Goal: Check status: Check status

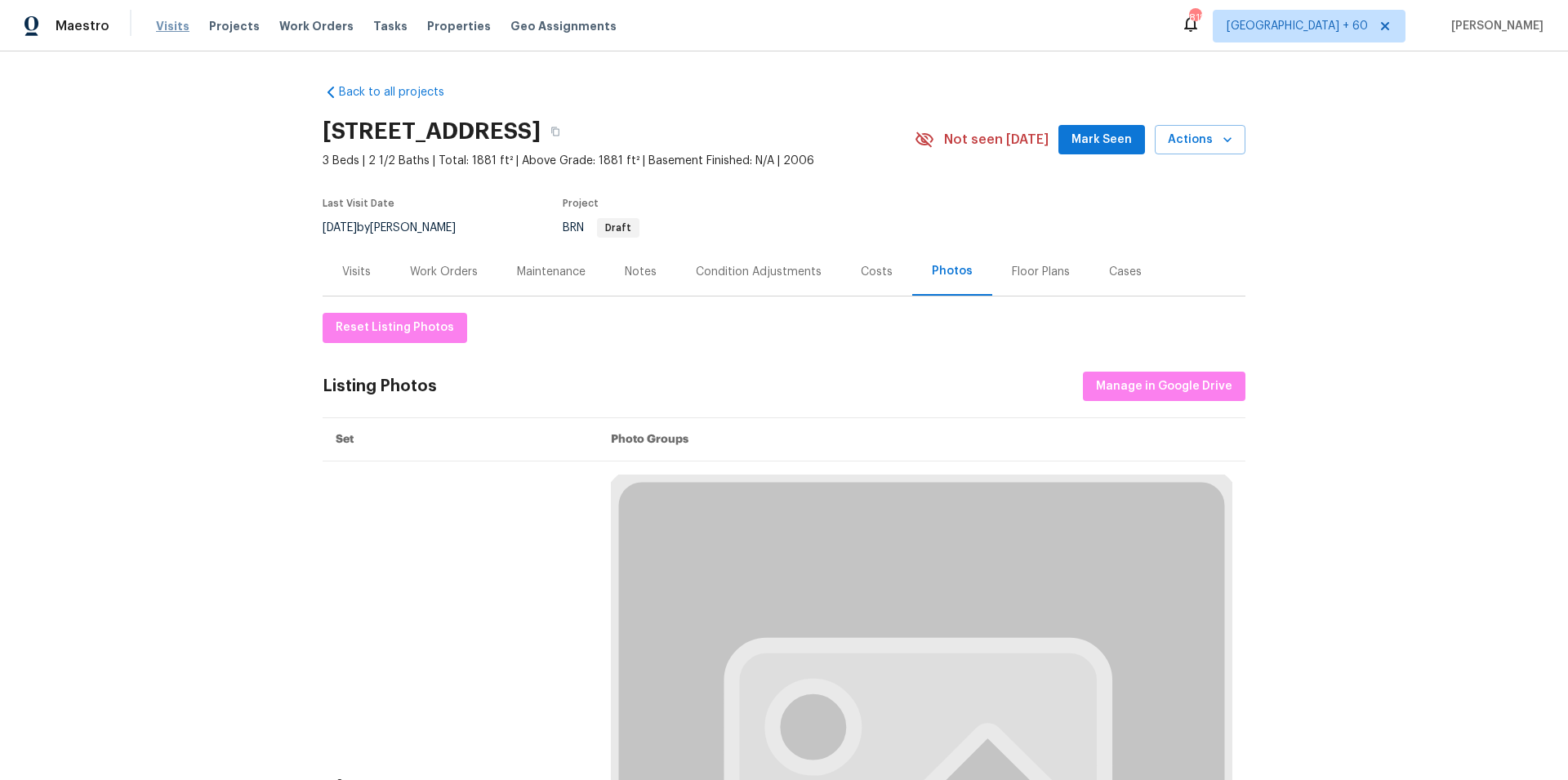
click at [170, 22] on span "Visits" at bounding box center [172, 26] width 34 height 16
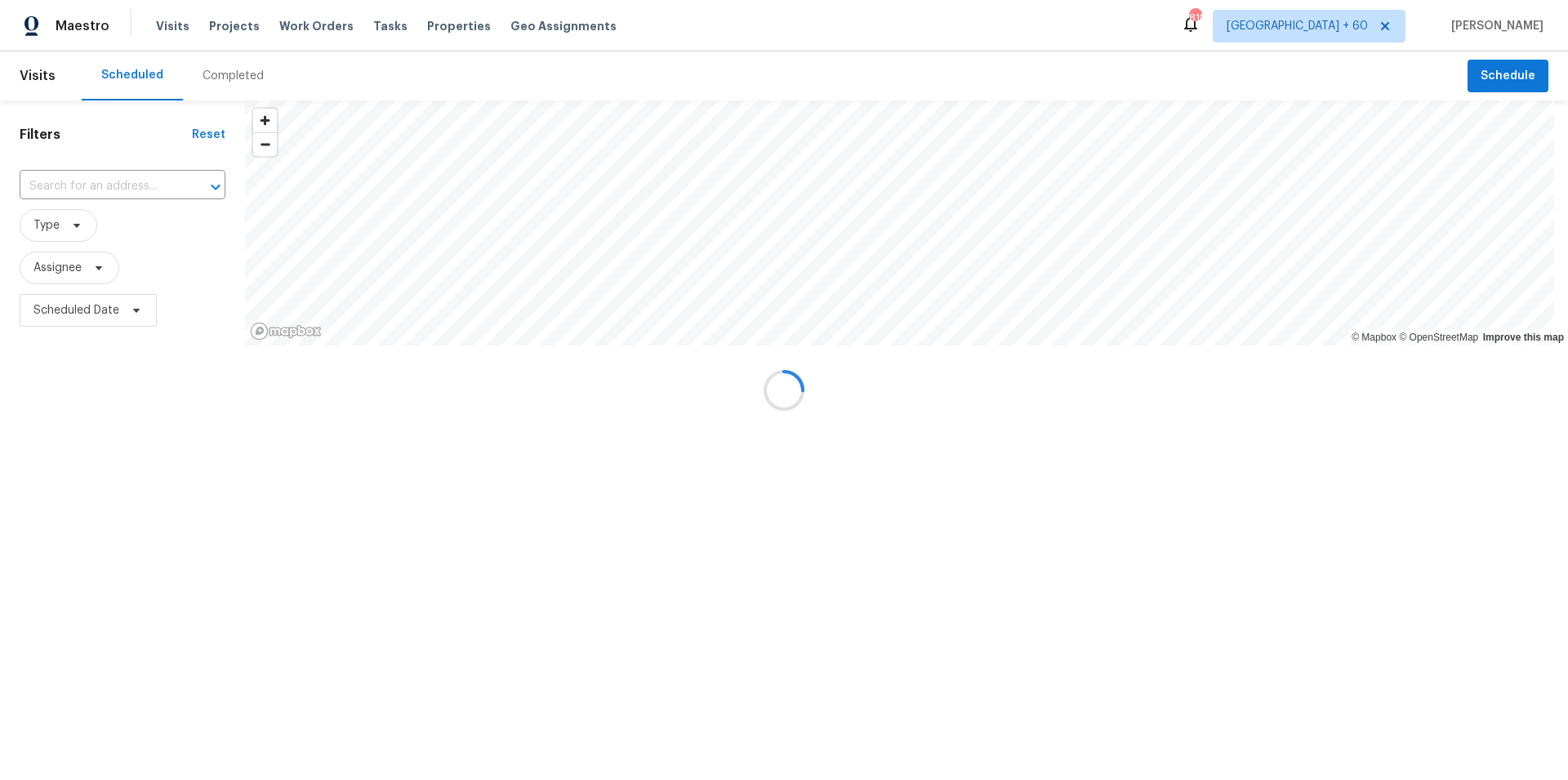
click at [241, 74] on div at bounding box center [784, 390] width 1568 height 780
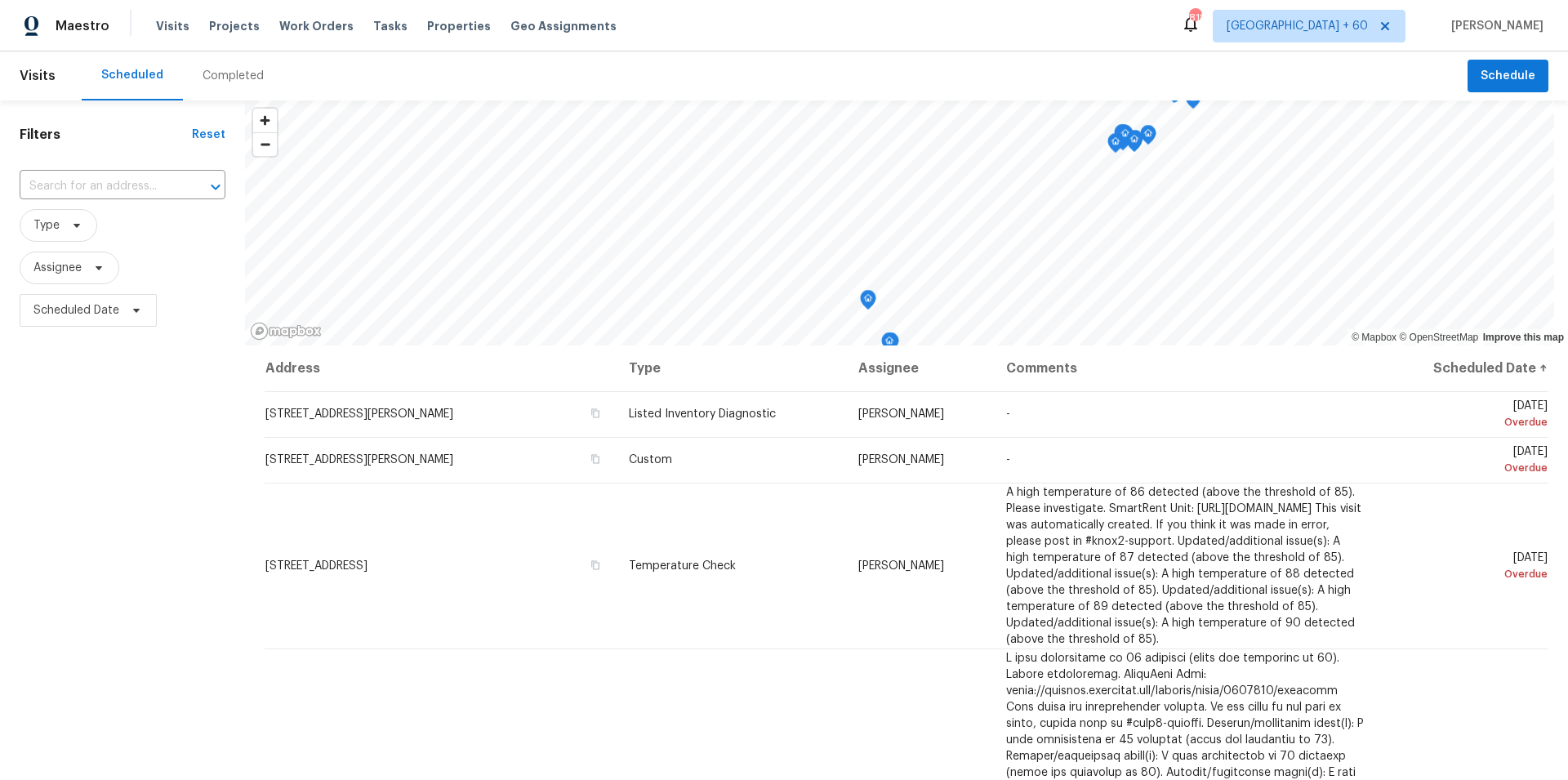
click at [227, 76] on div "Completed" at bounding box center [233, 76] width 61 height 16
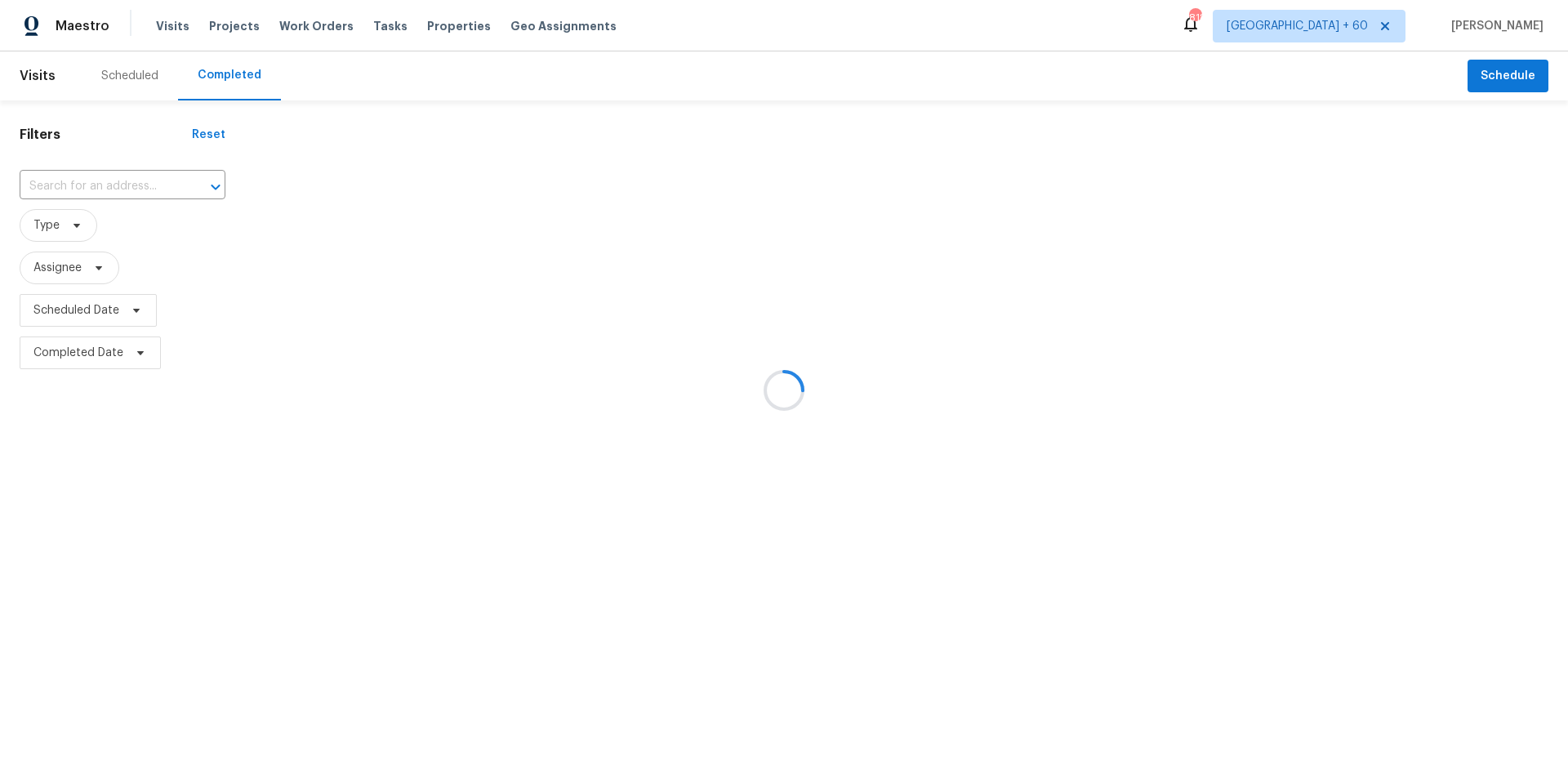
click at [77, 178] on div at bounding box center [784, 390] width 1568 height 780
click at [70, 189] on div at bounding box center [784, 390] width 1568 height 780
click at [63, 189] on div at bounding box center [784, 390] width 1568 height 780
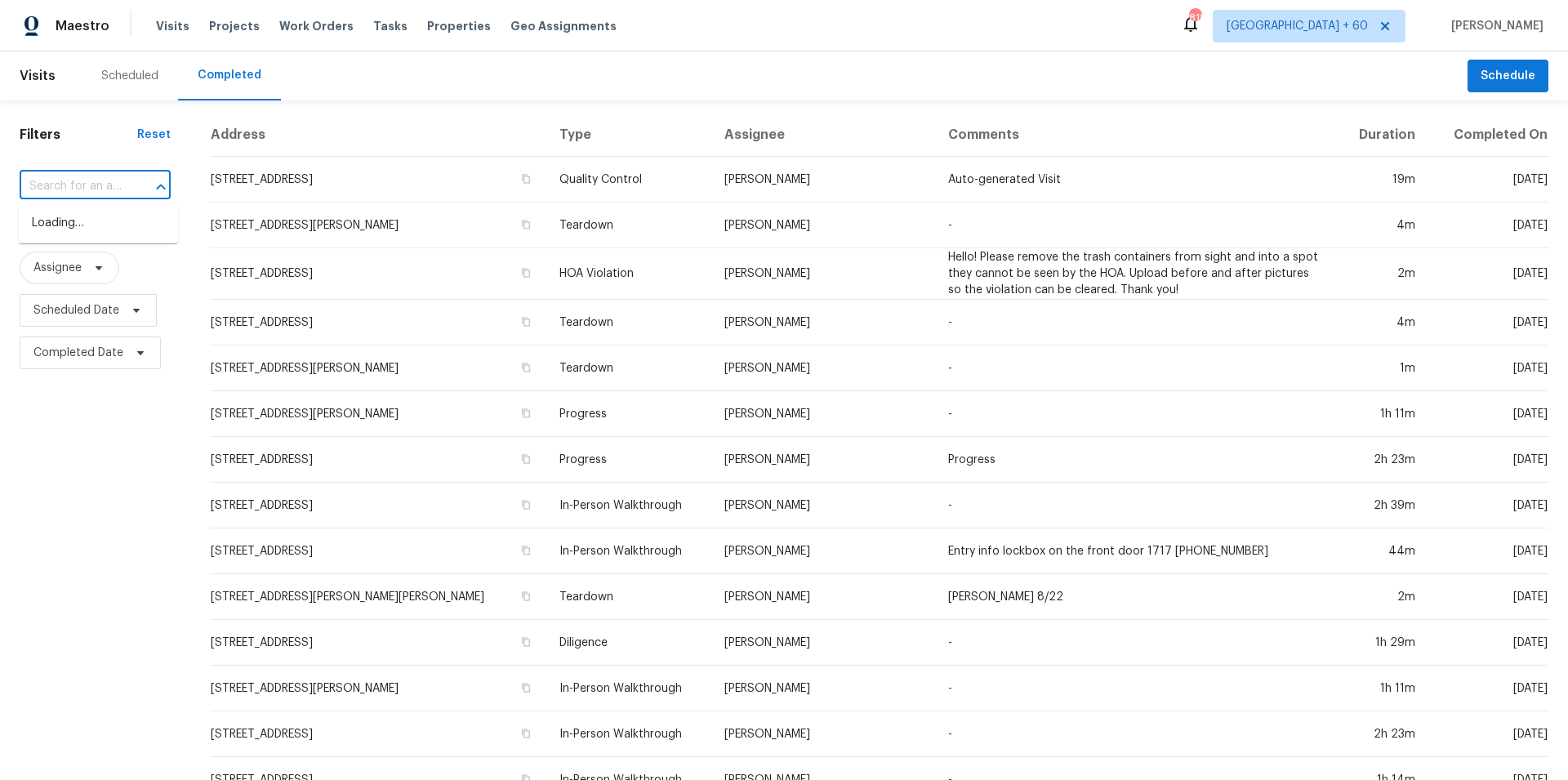
click at [44, 190] on input "text" at bounding box center [72, 186] width 106 height 25
paste input "[STREET_ADDRESS]"
type input "[STREET_ADDRESS]"
click at [144, 237] on li "[STREET_ADDRESS]" at bounding box center [99, 224] width 159 height 27
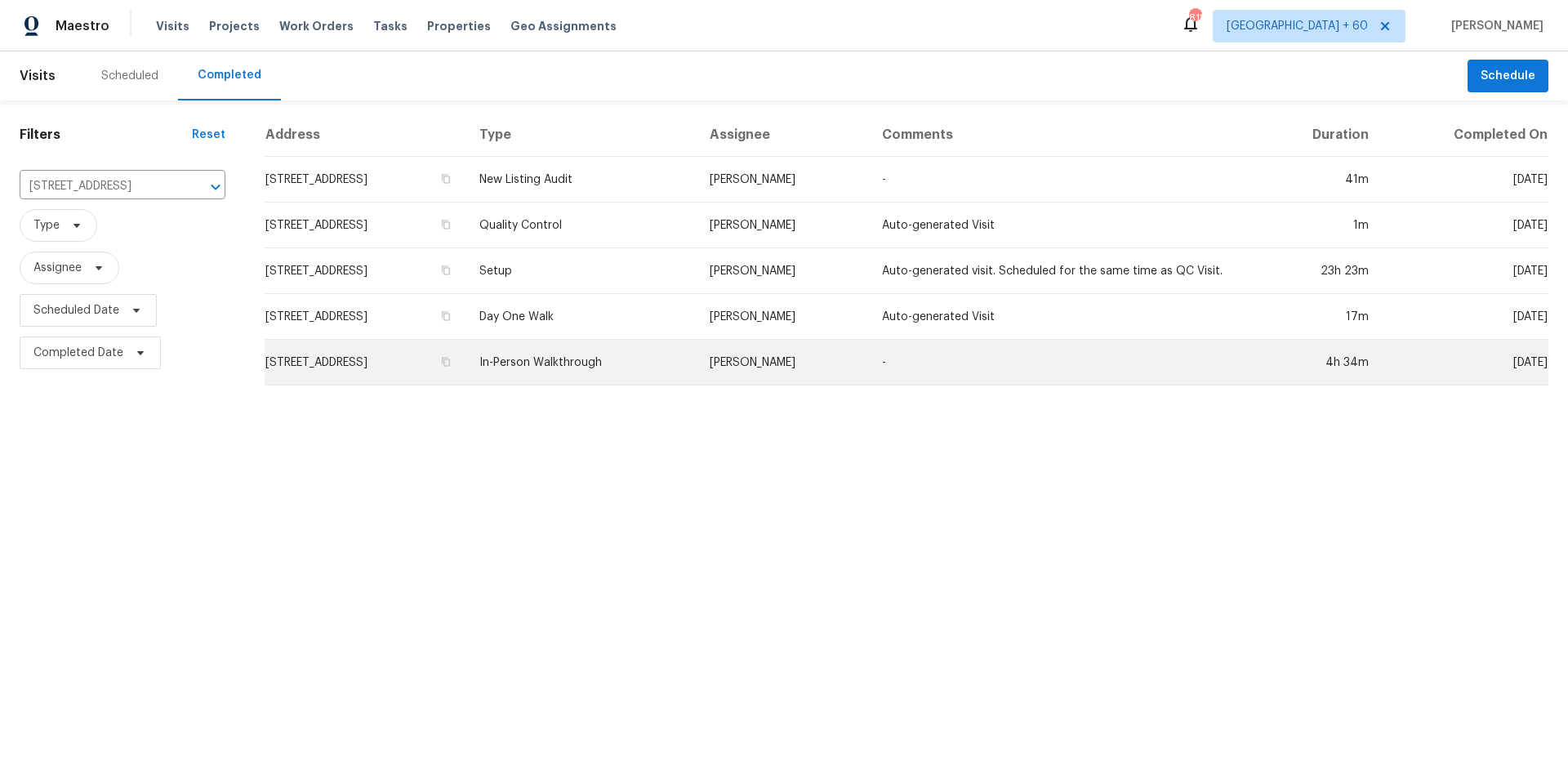
click at [631, 360] on td "In-Person Walkthrough" at bounding box center [581, 363] width 229 height 46
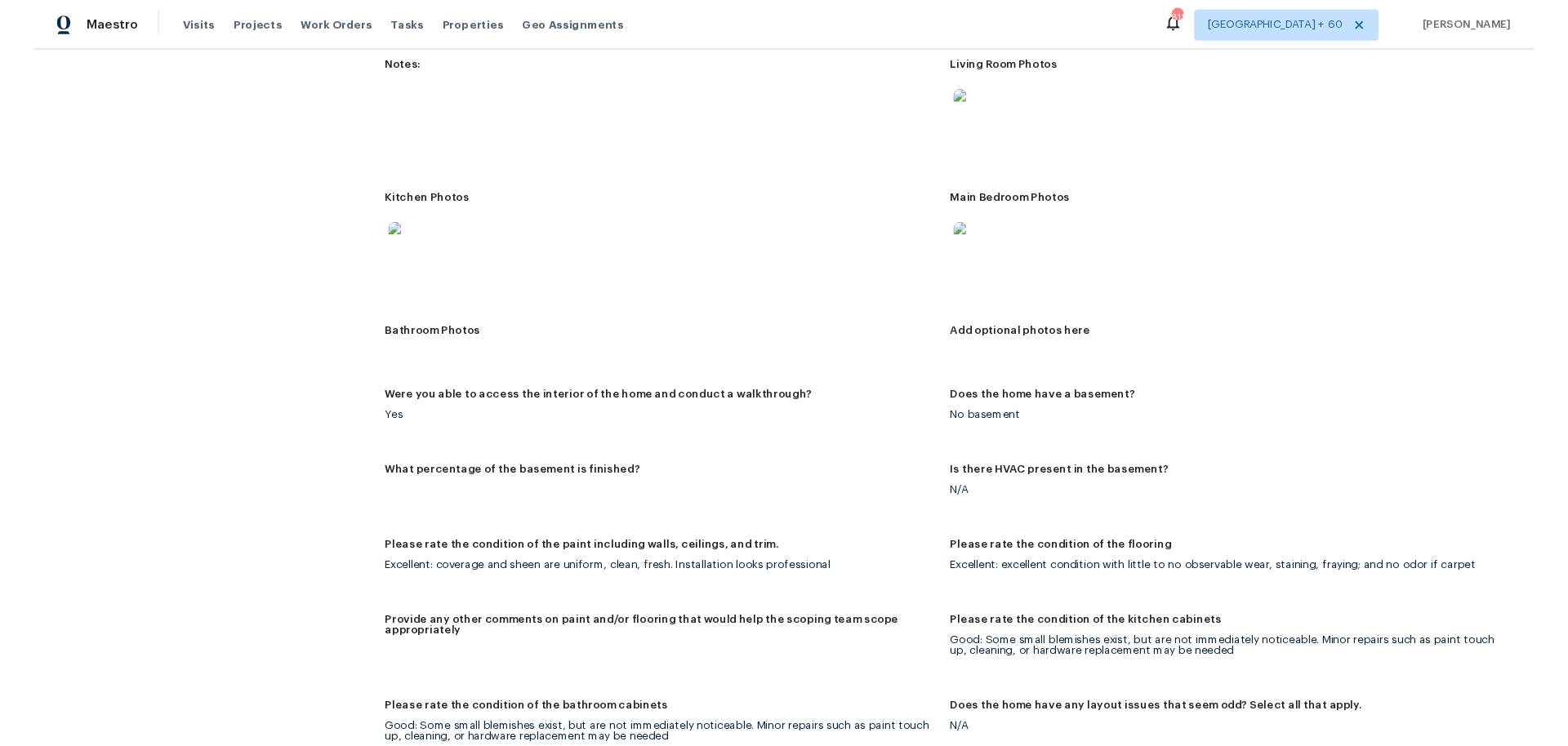
scroll to position [1303, 0]
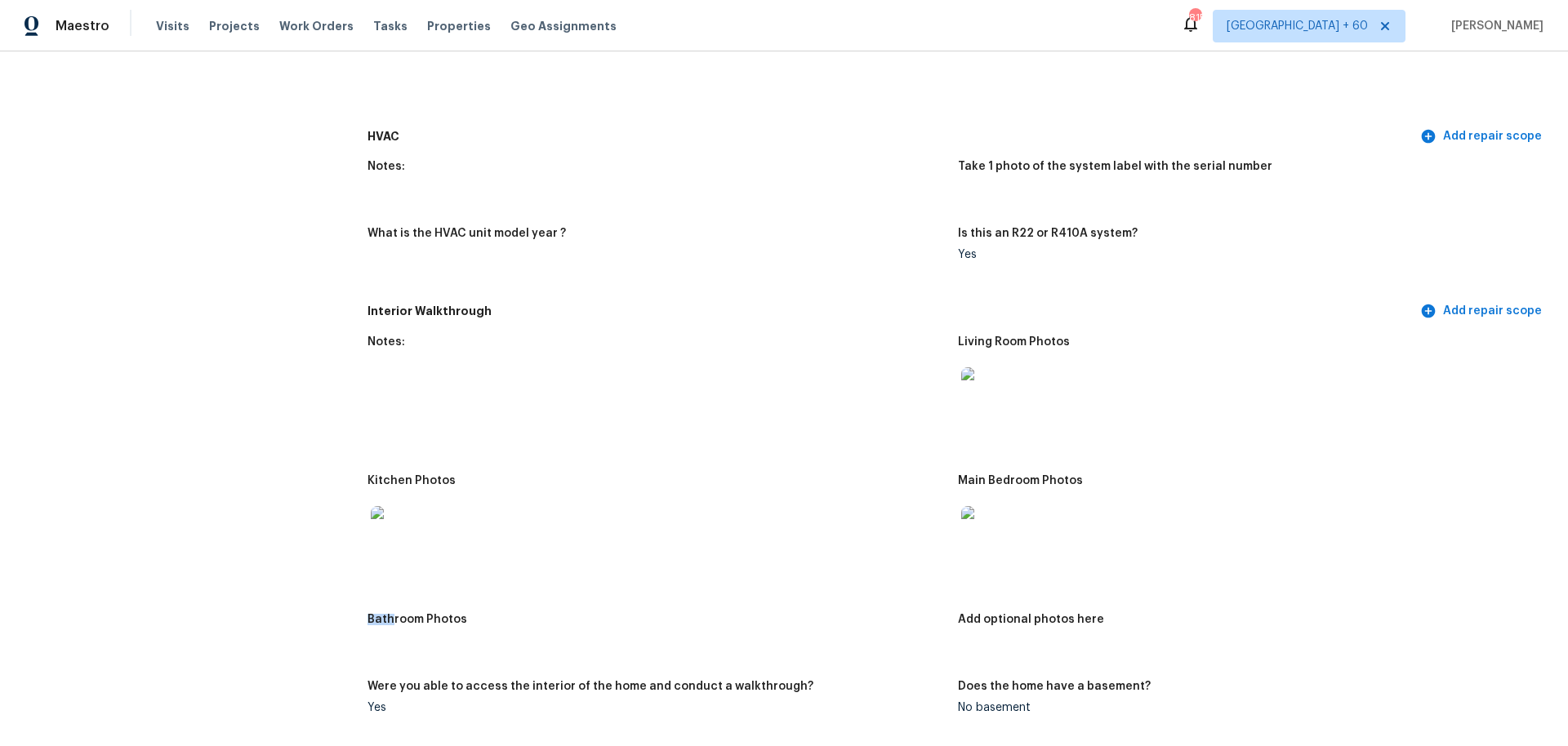
click at [412, 538] on img at bounding box center [397, 532] width 52 height 52
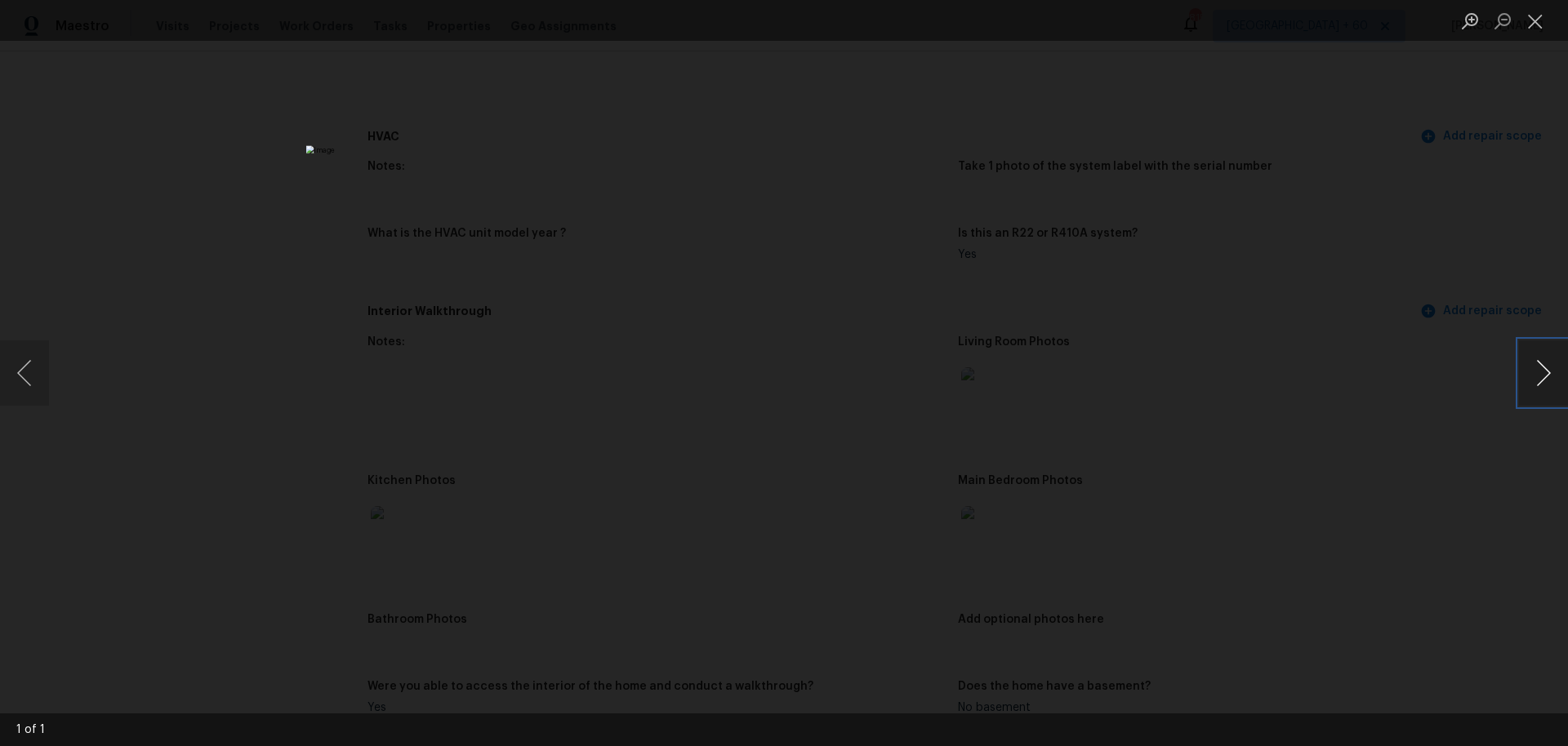
click at [1544, 377] on button "Next image" at bounding box center [1543, 373] width 49 height 65
click at [1534, 22] on button "Close lightbox" at bounding box center [1535, 21] width 33 height 29
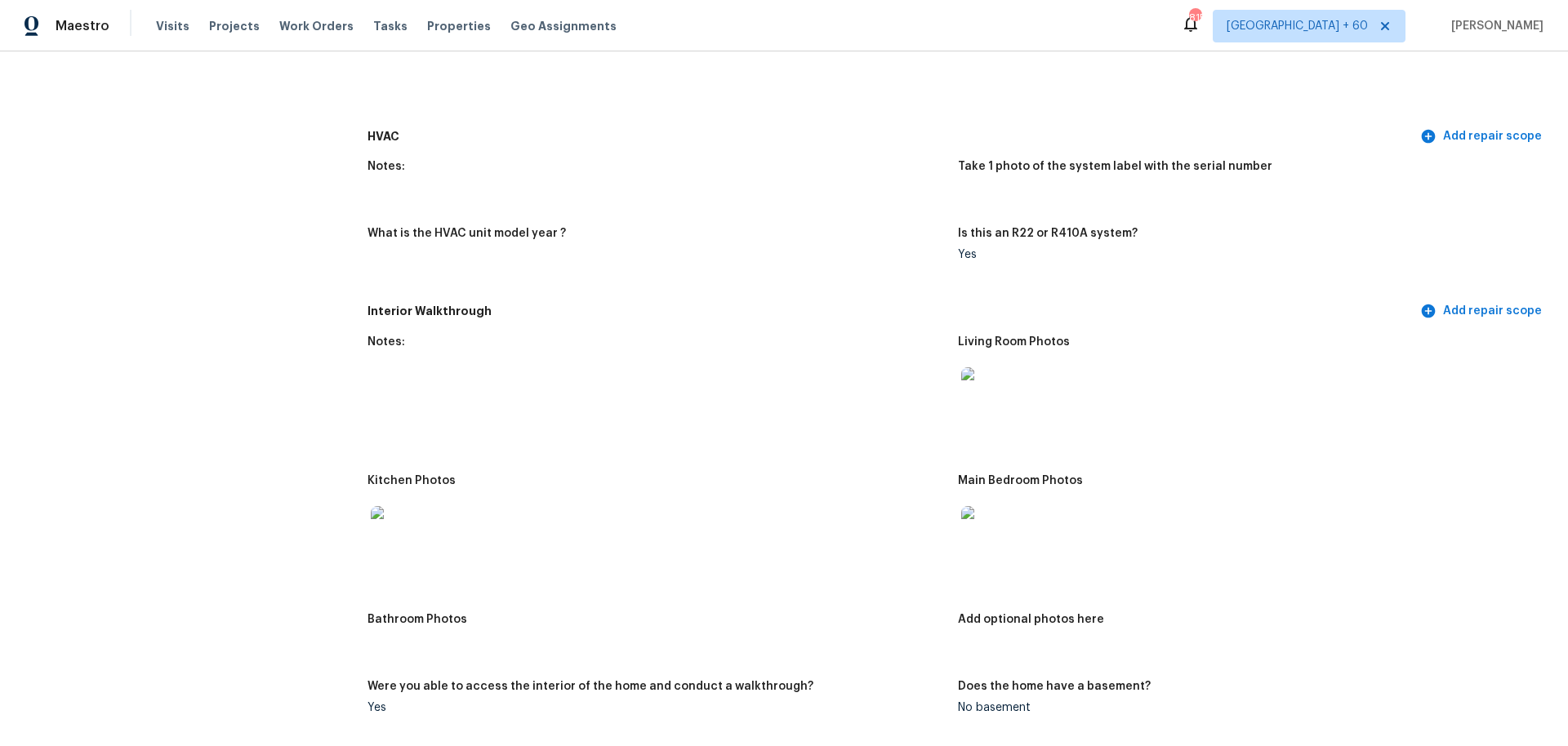
click at [412, 619] on div "Bathroom Photos" at bounding box center [656, 625] width 577 height 21
click at [399, 647] on figure "Bathroom Photos" at bounding box center [663, 638] width 591 height 47
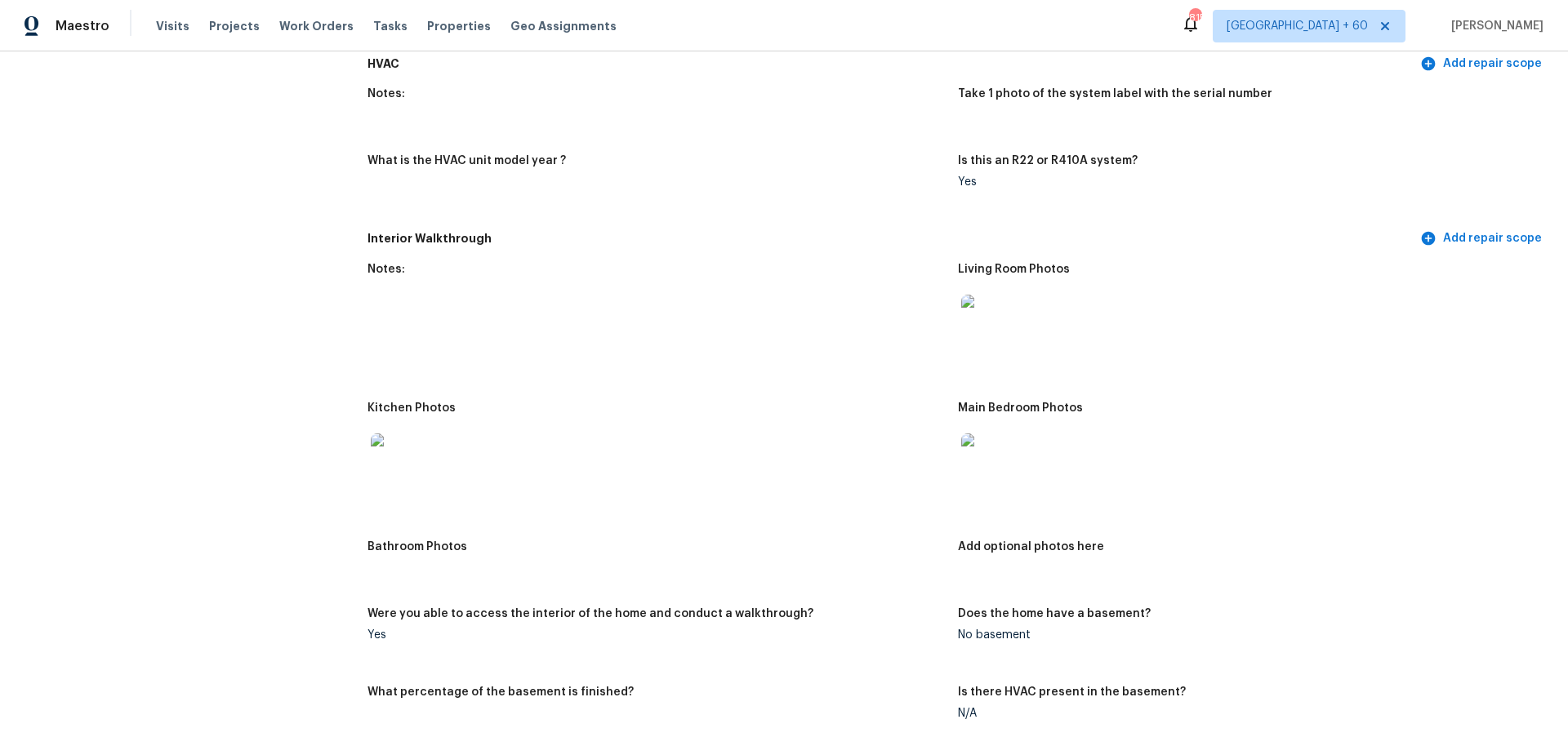
scroll to position [1372, 0]
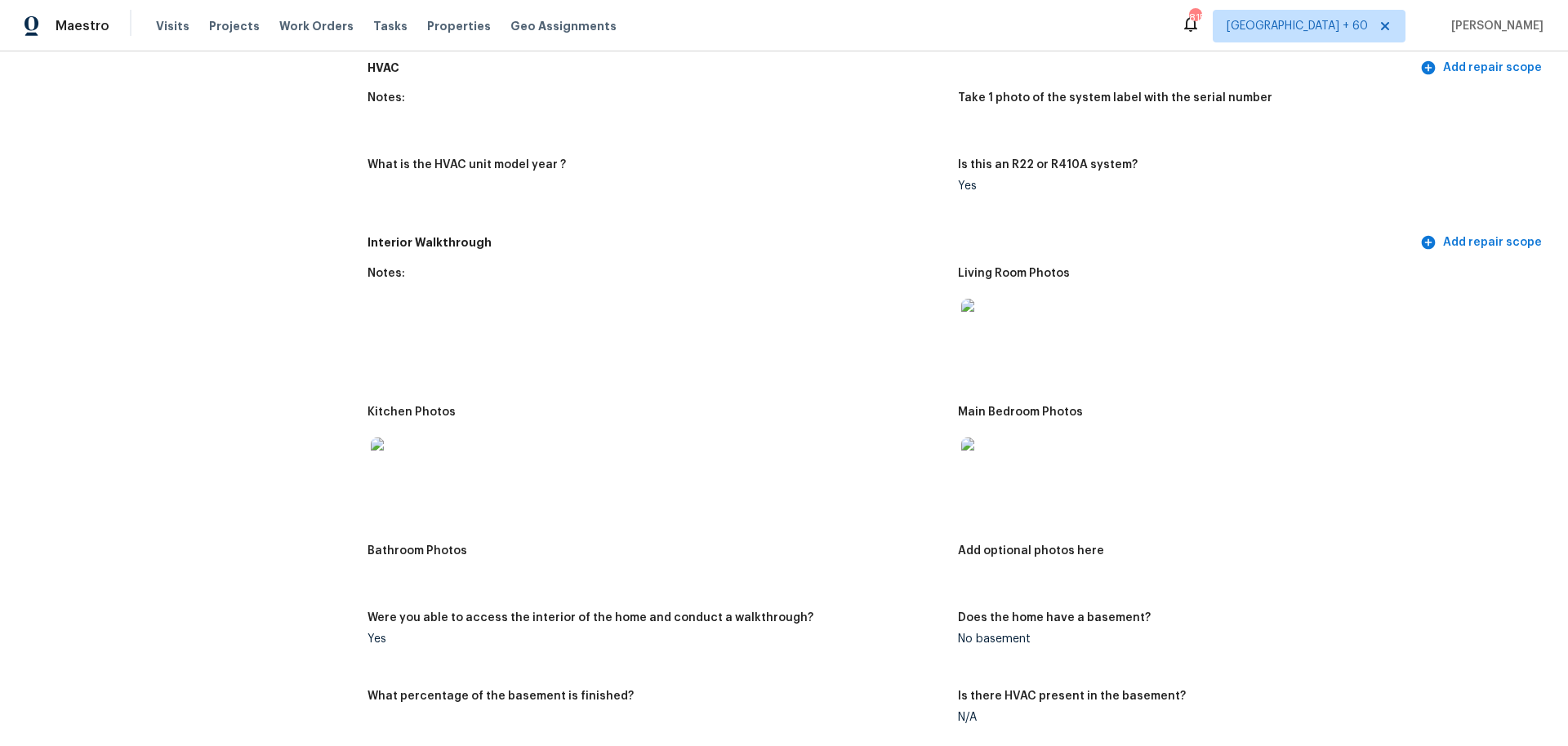
click at [984, 466] on img at bounding box center [987, 464] width 52 height 52
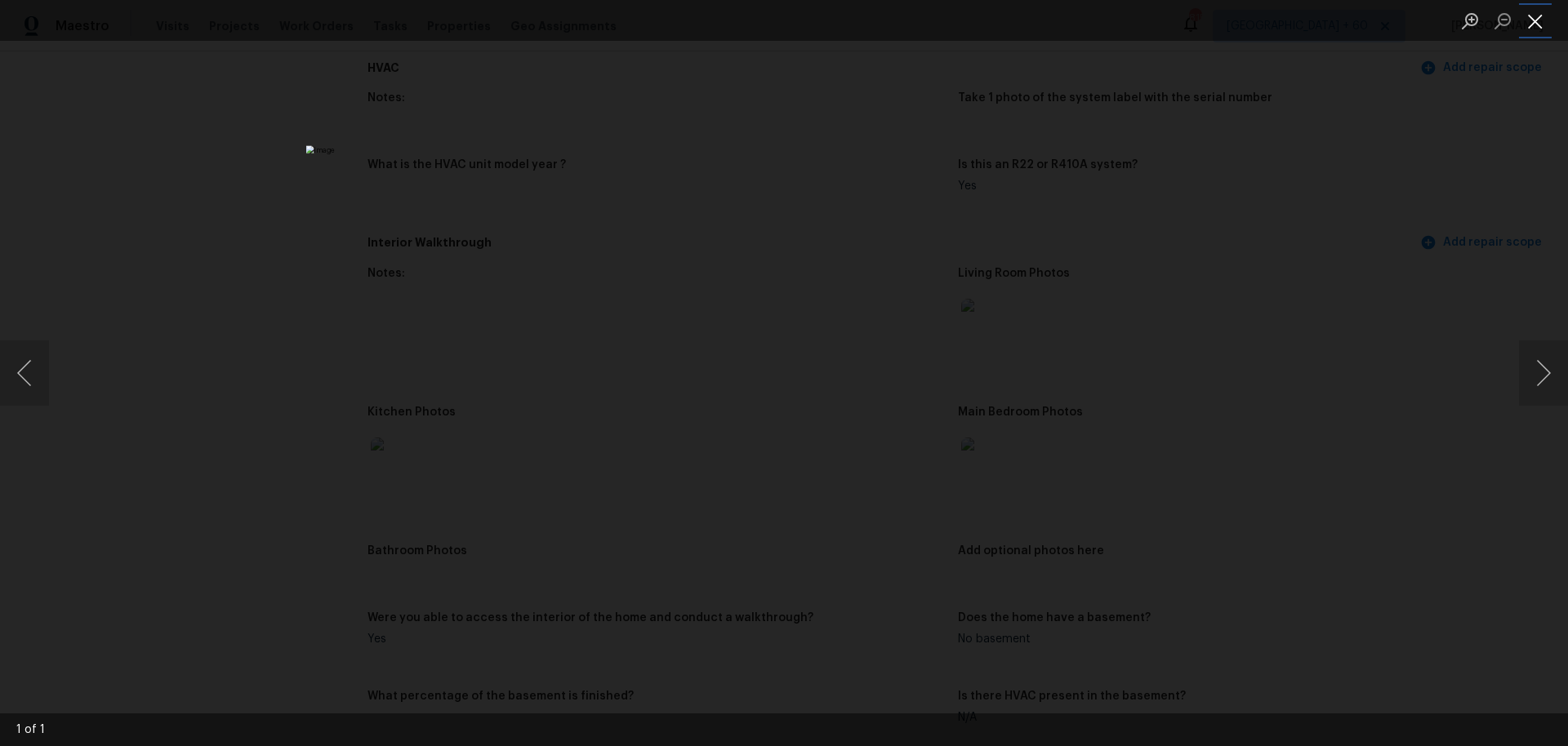
click at [1538, 28] on button "Close lightbox" at bounding box center [1535, 21] width 33 height 29
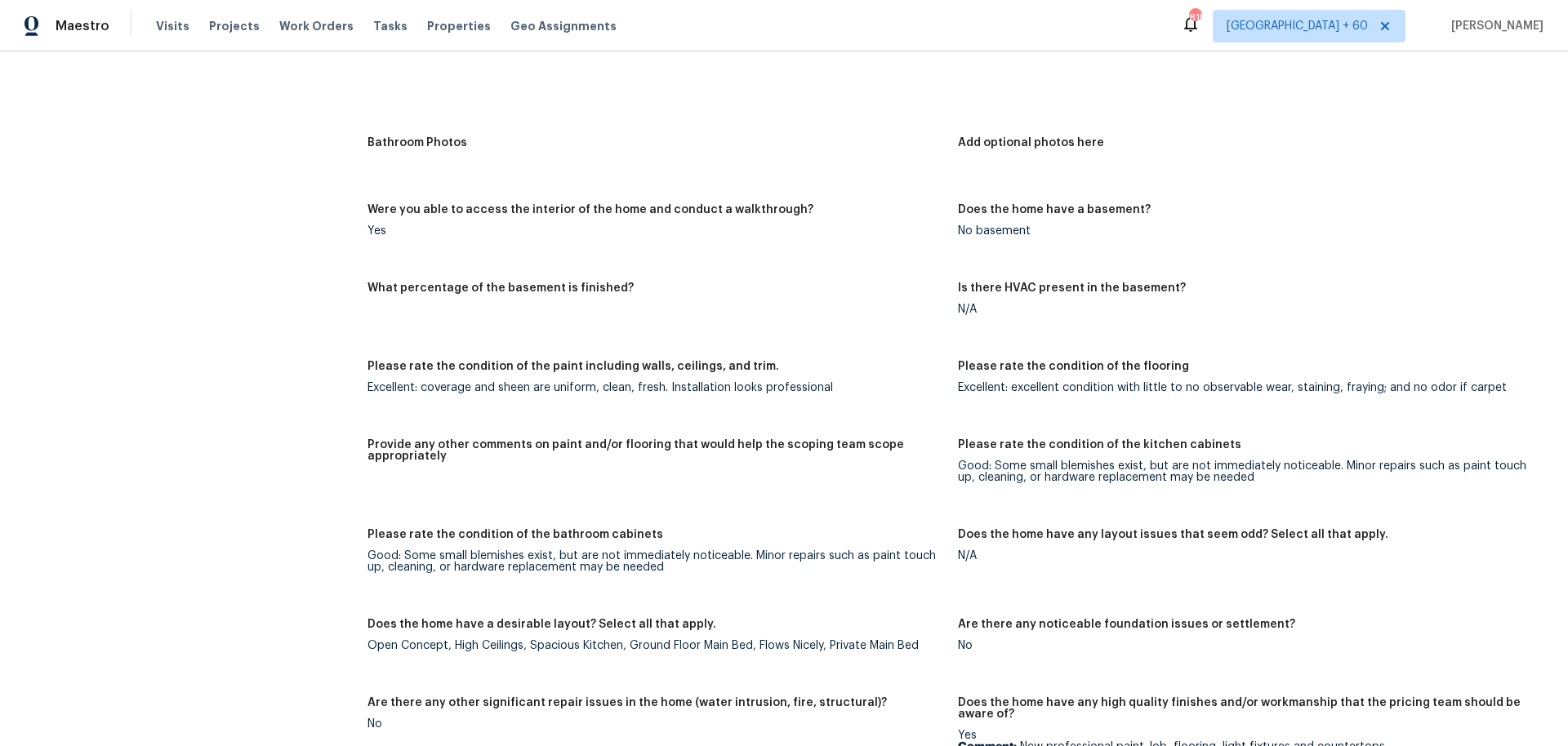
scroll to position [1577, 0]
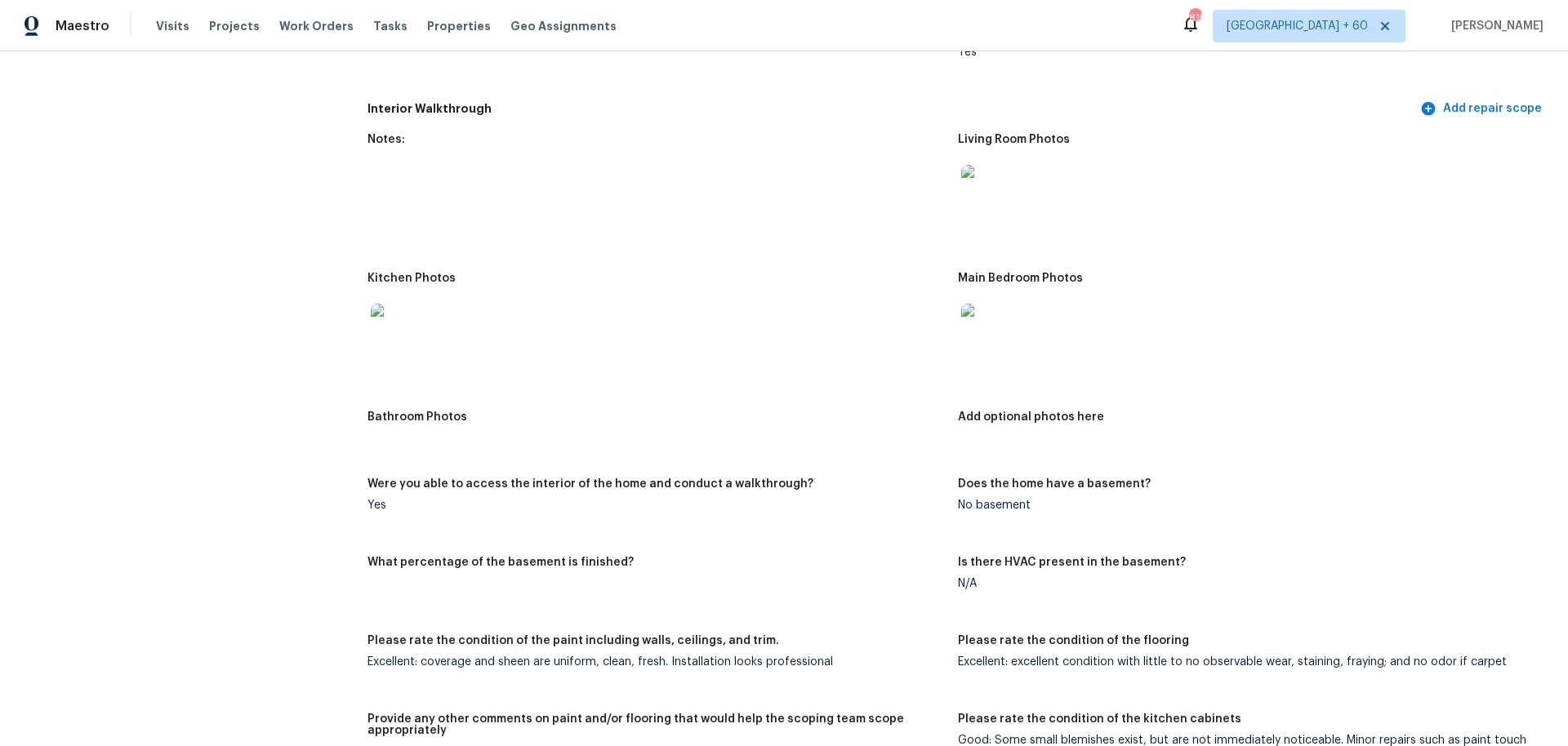
click at [416, 445] on figure "Bathroom Photos" at bounding box center [663, 435] width 591 height 47
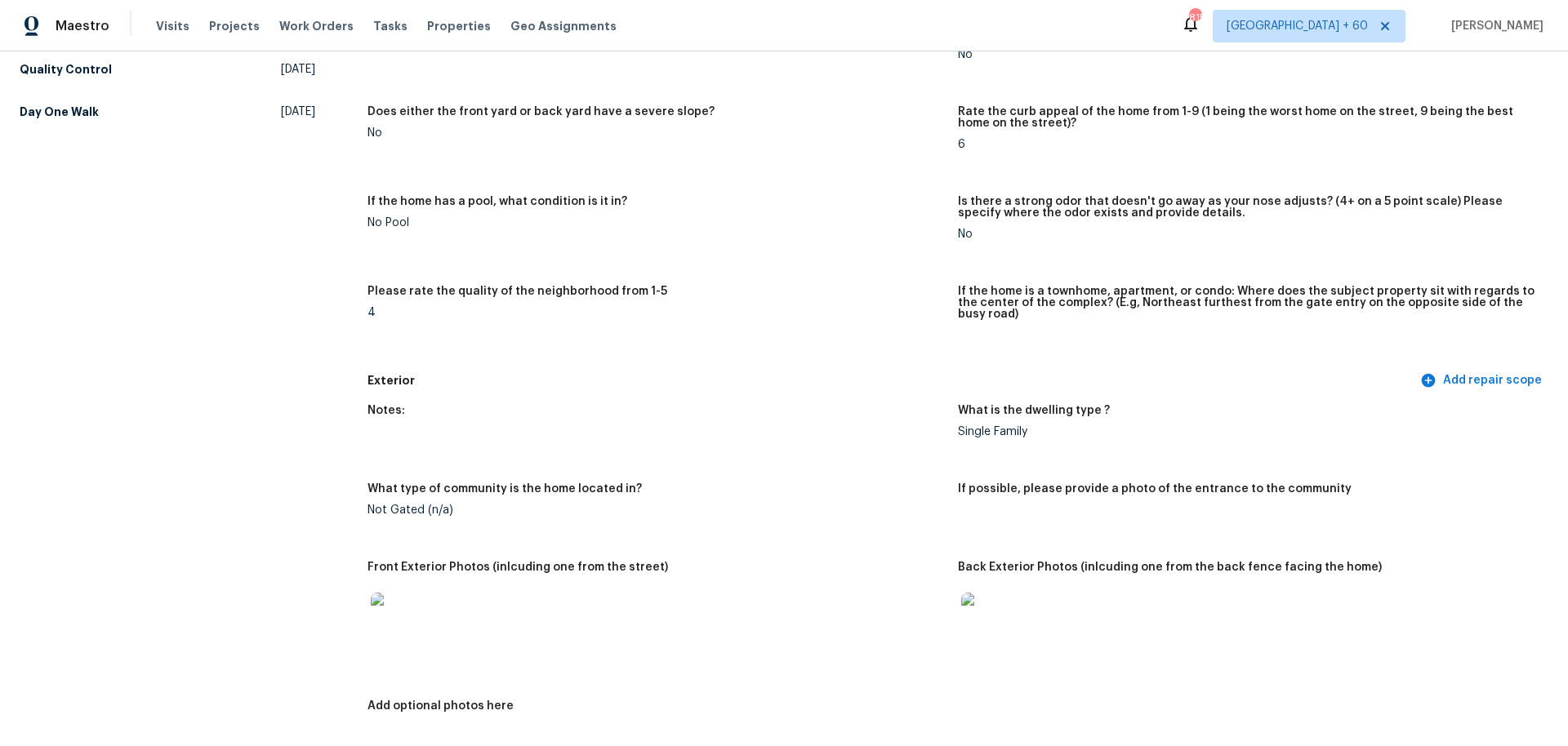
scroll to position [0, 0]
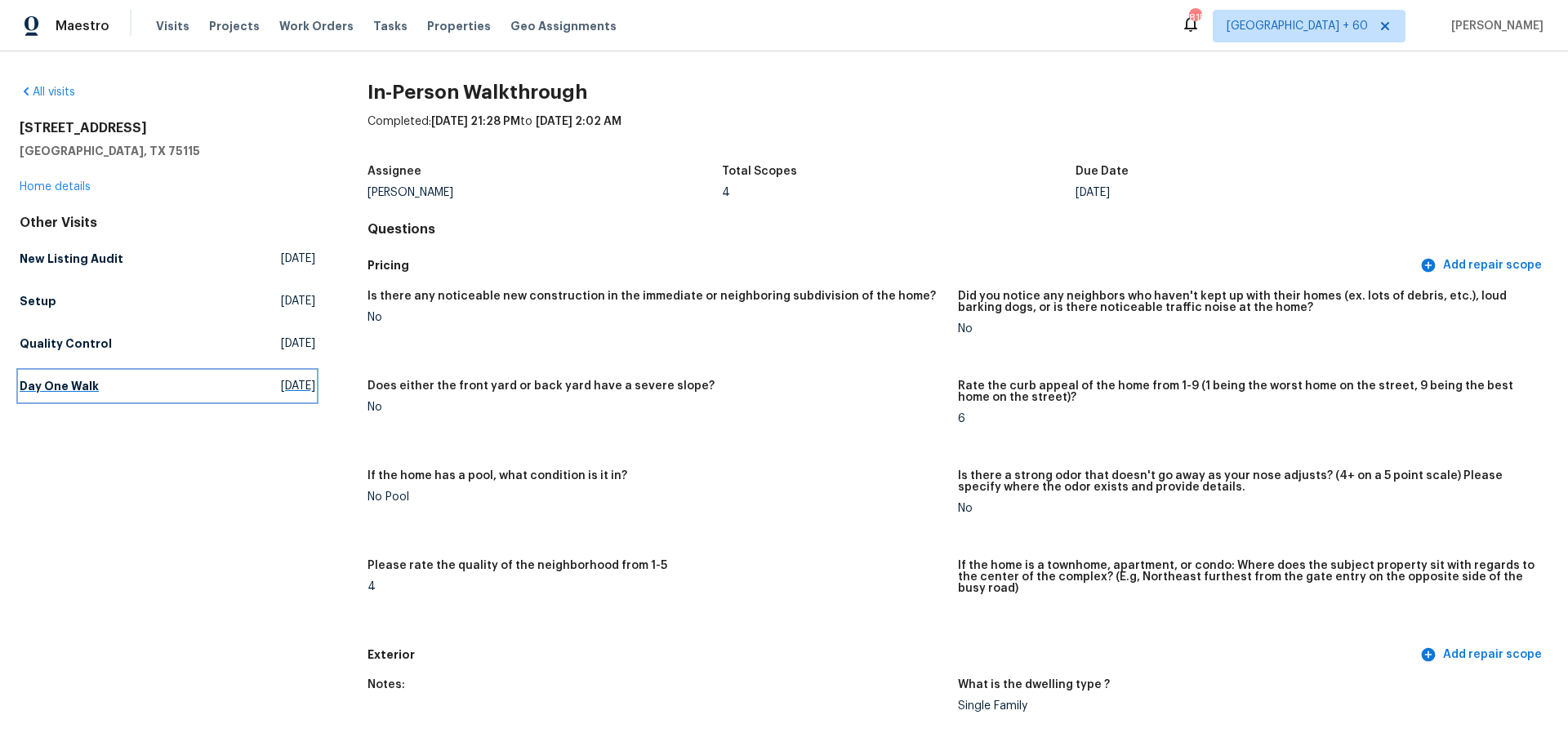
click at [59, 383] on h5 "Day One Walk" at bounding box center [59, 386] width 79 height 16
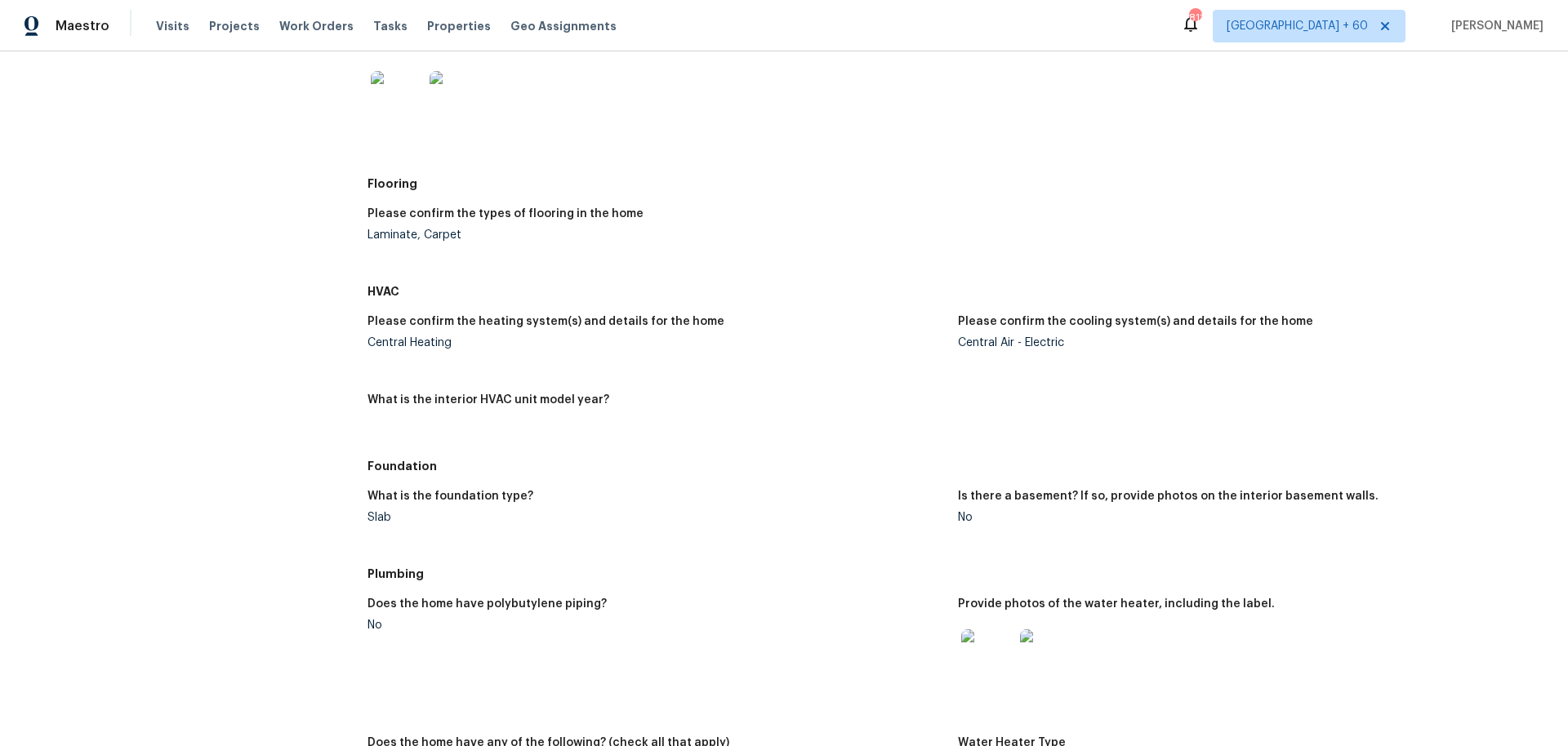
scroll to position [180, 0]
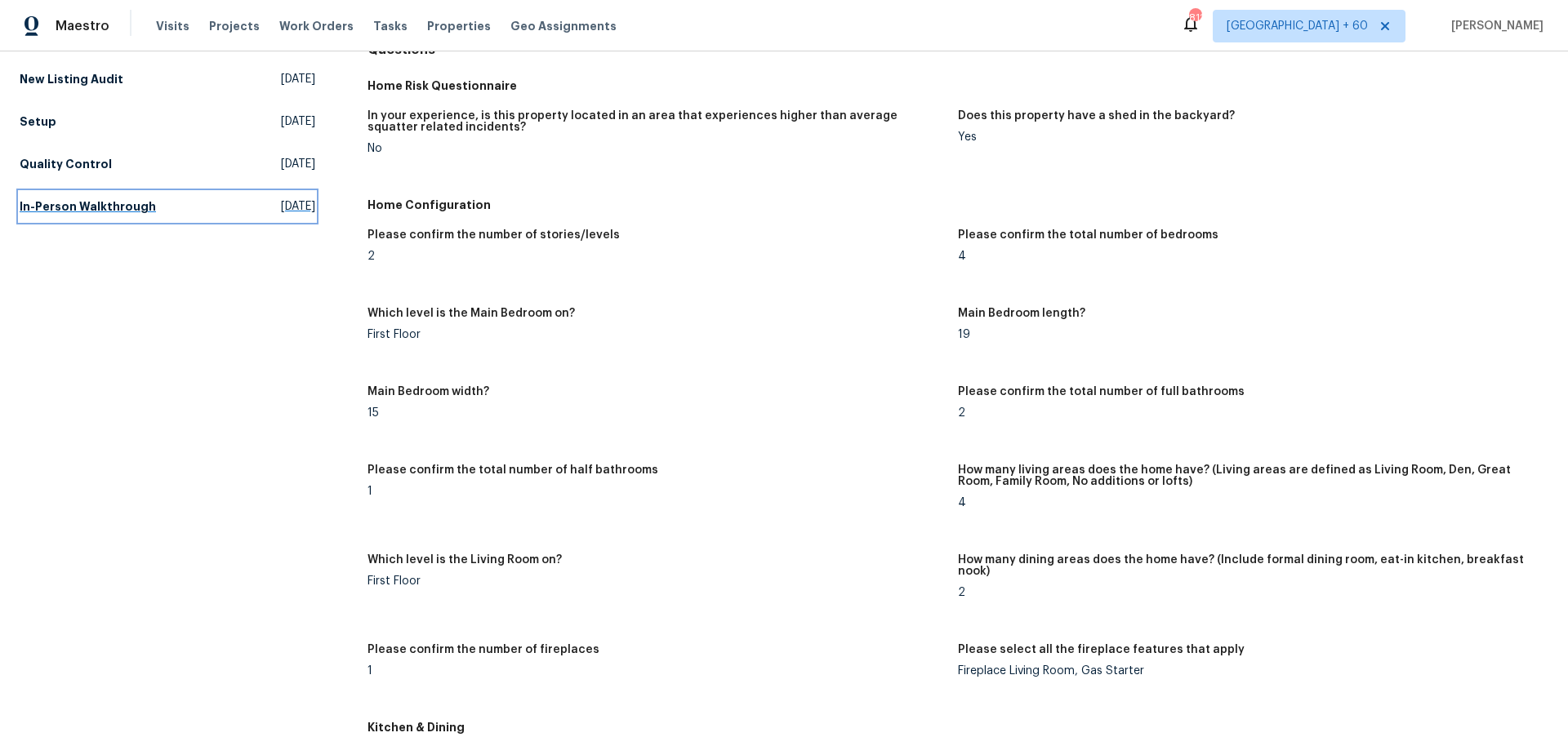
click at [147, 204] on link "In-Person Walkthrough Fri, Jul 11 2025" at bounding box center [167, 206] width 296 height 30
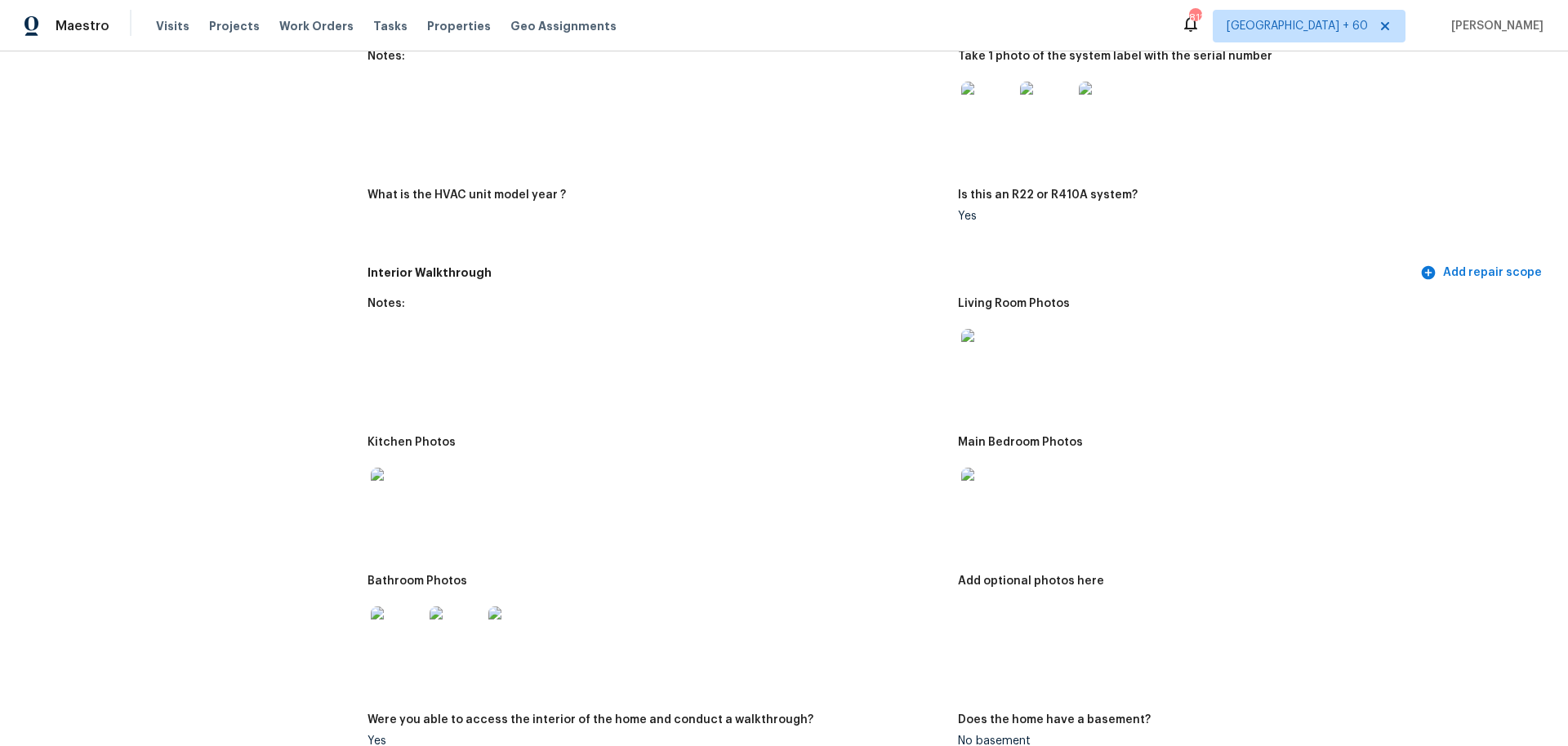
scroll to position [1509, 0]
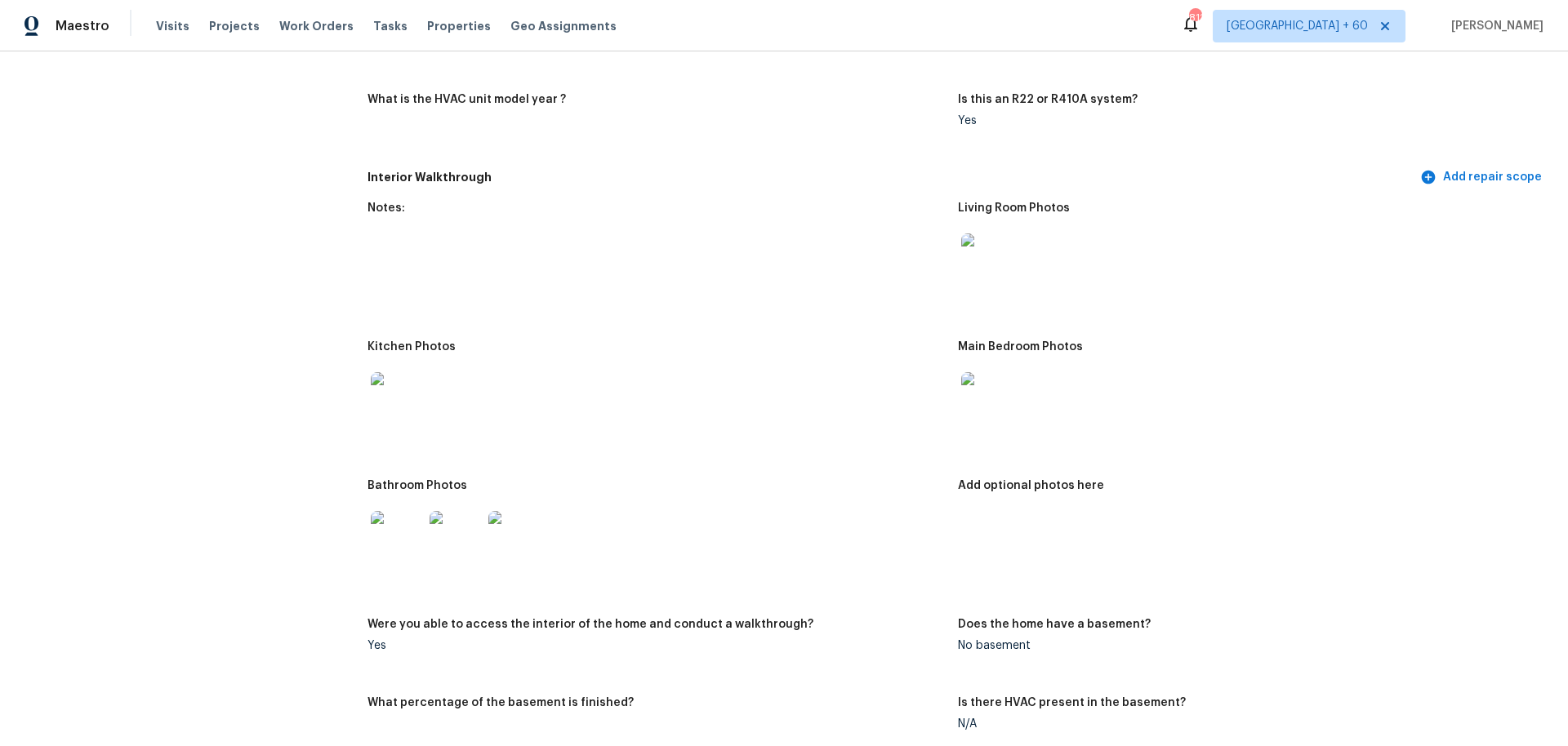
click at [405, 533] on img at bounding box center [397, 537] width 52 height 52
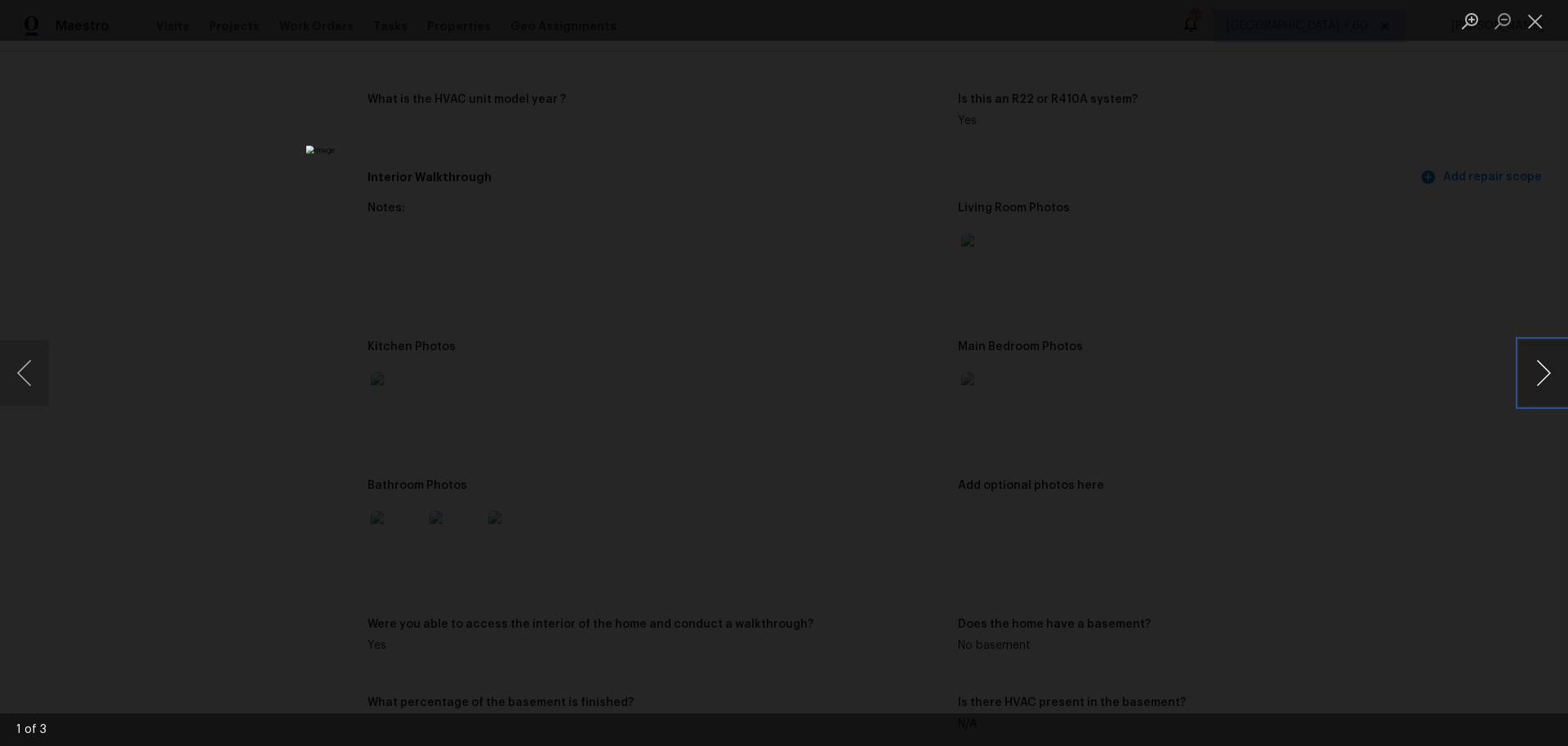
click at [1536, 368] on button "Next image" at bounding box center [1543, 373] width 49 height 65
click at [865, 744] on div "3 of 3" at bounding box center [784, 373] width 1568 height 746
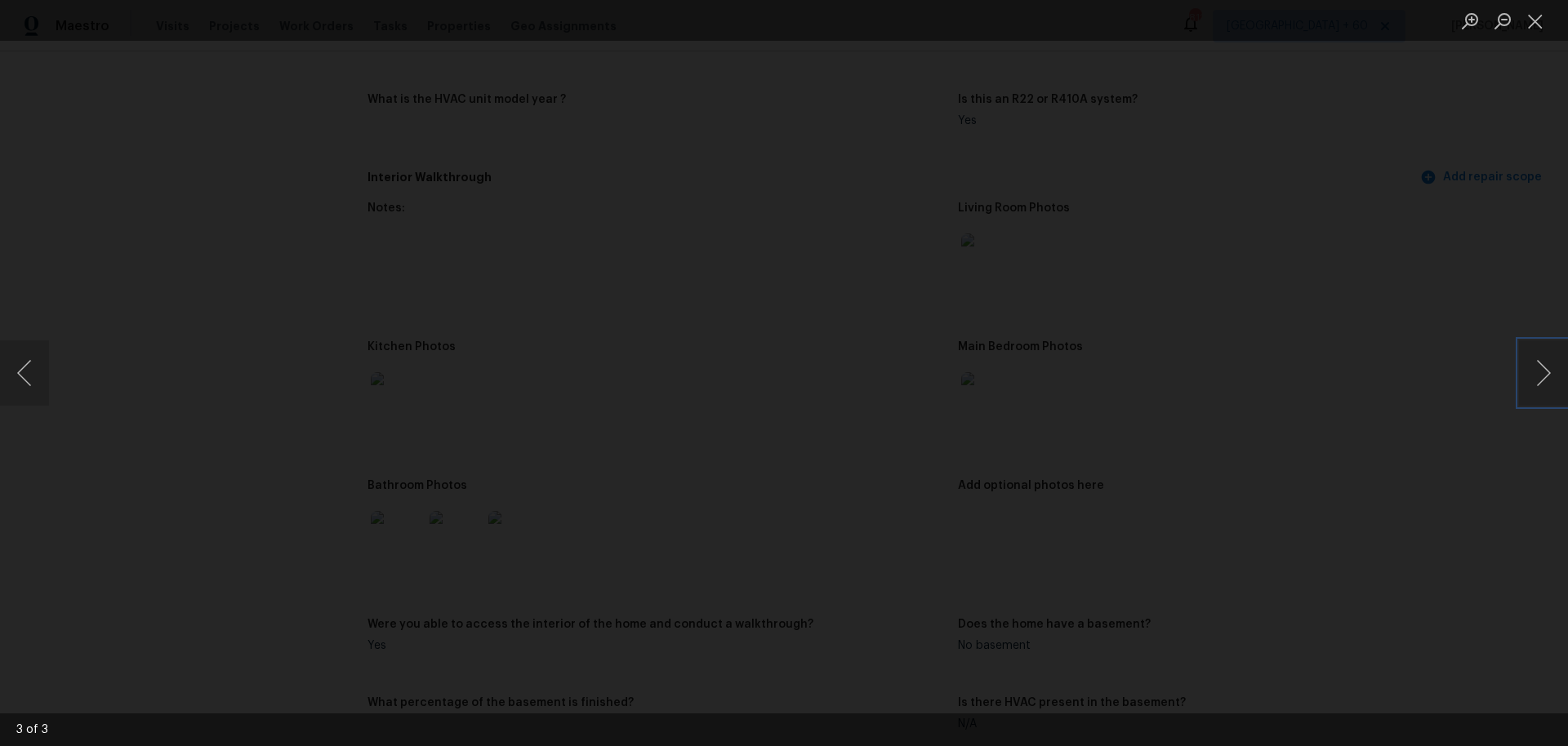
click at [1540, 21] on button "Close lightbox" at bounding box center [1535, 21] width 33 height 29
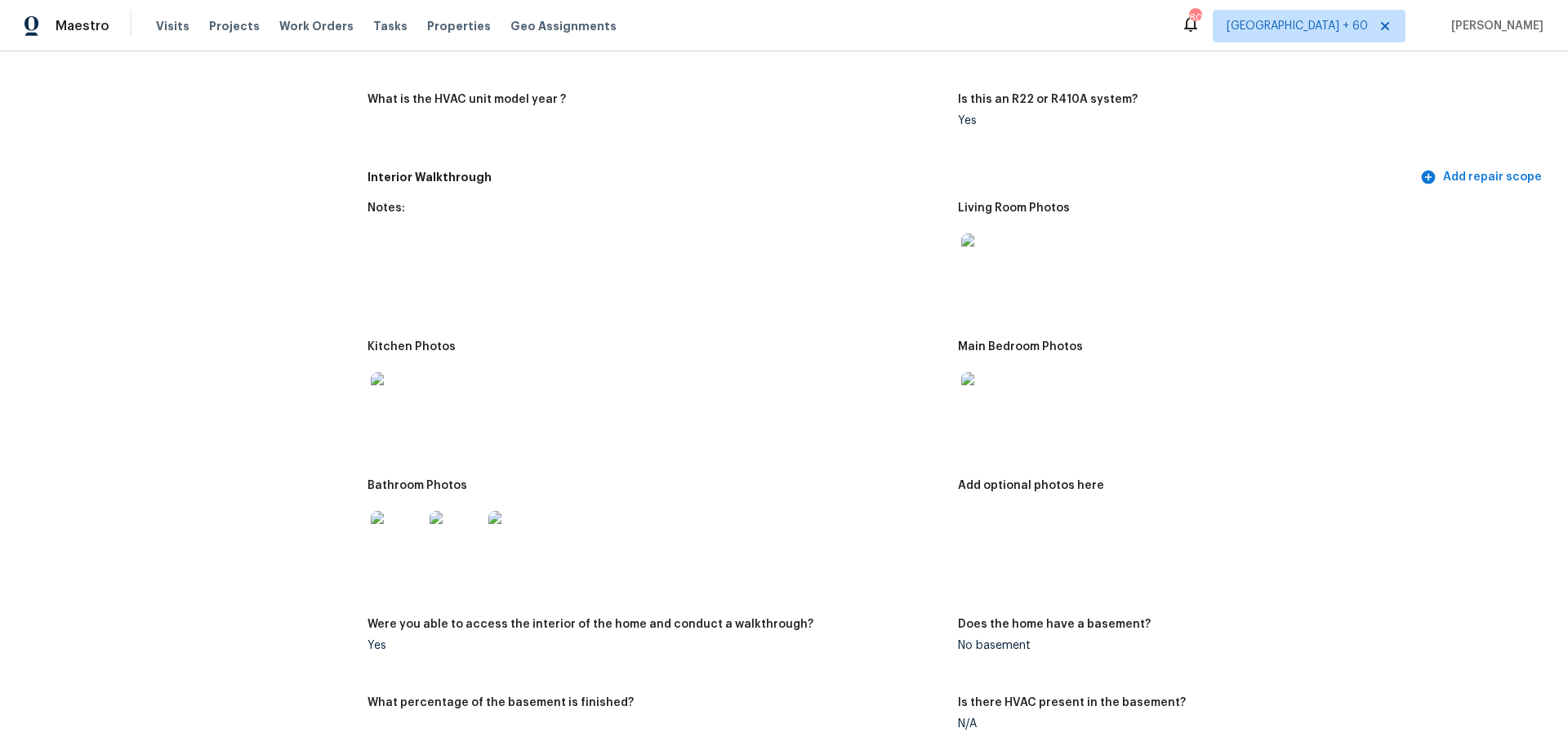
click at [519, 546] on img at bounding box center [515, 537] width 52 height 52
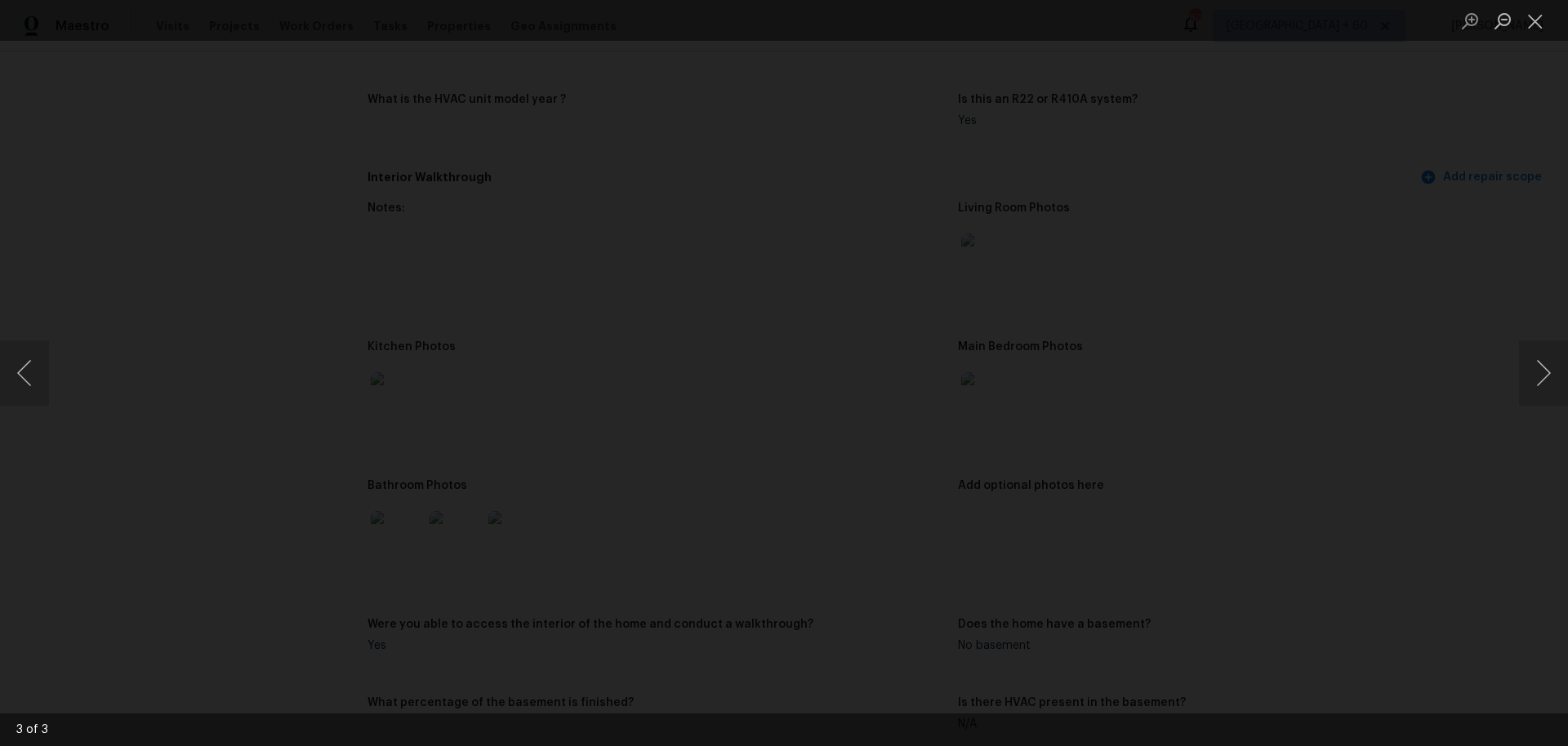
click at [1002, 689] on img "Lightbox" at bounding box center [1214, 720] width 1947 height 926
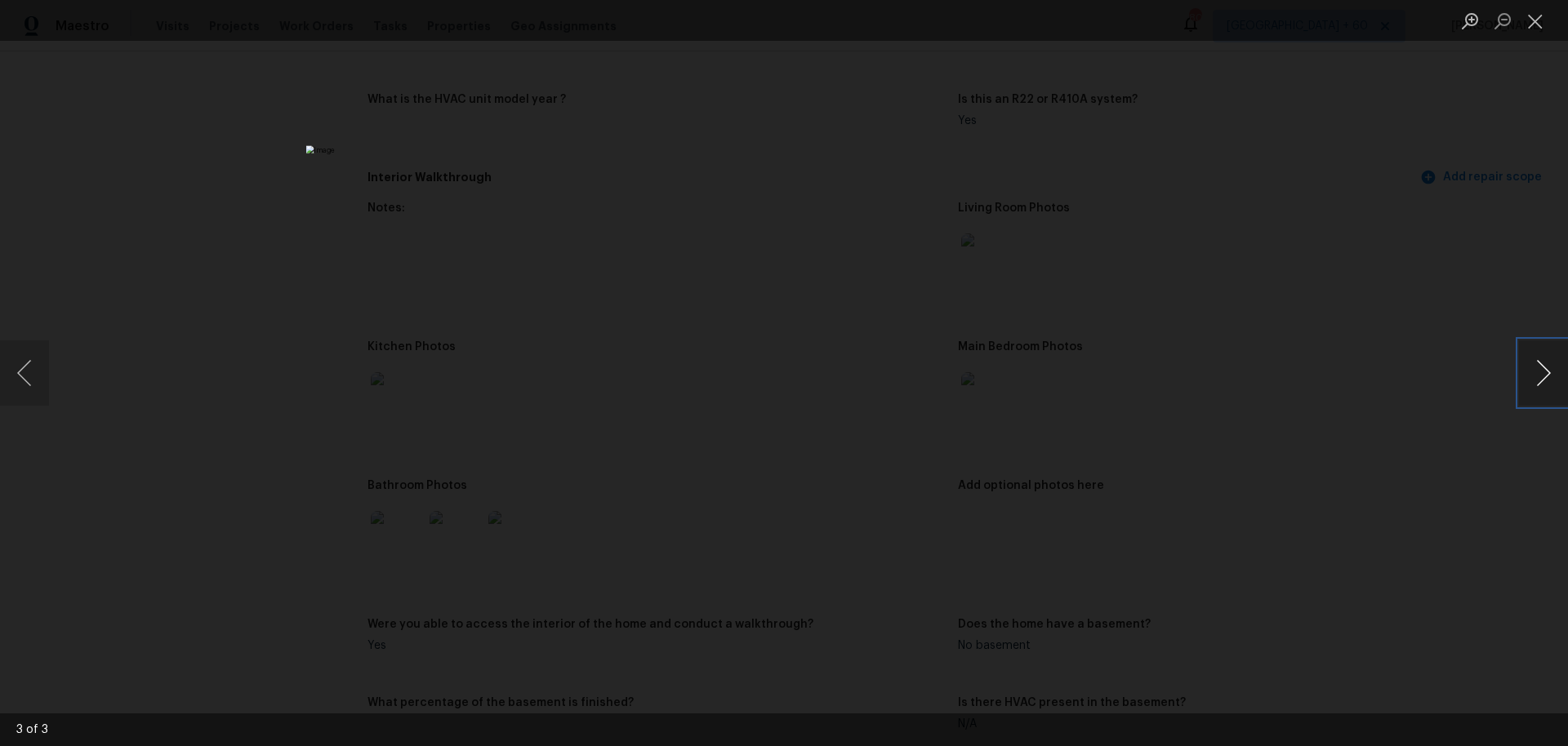
click at [1546, 357] on button "Next image" at bounding box center [1543, 373] width 49 height 65
click at [1537, 360] on button "Next image" at bounding box center [1543, 373] width 49 height 65
click at [1533, 357] on button "Next image" at bounding box center [1543, 373] width 49 height 65
click at [1533, 359] on button "Next image" at bounding box center [1543, 373] width 49 height 65
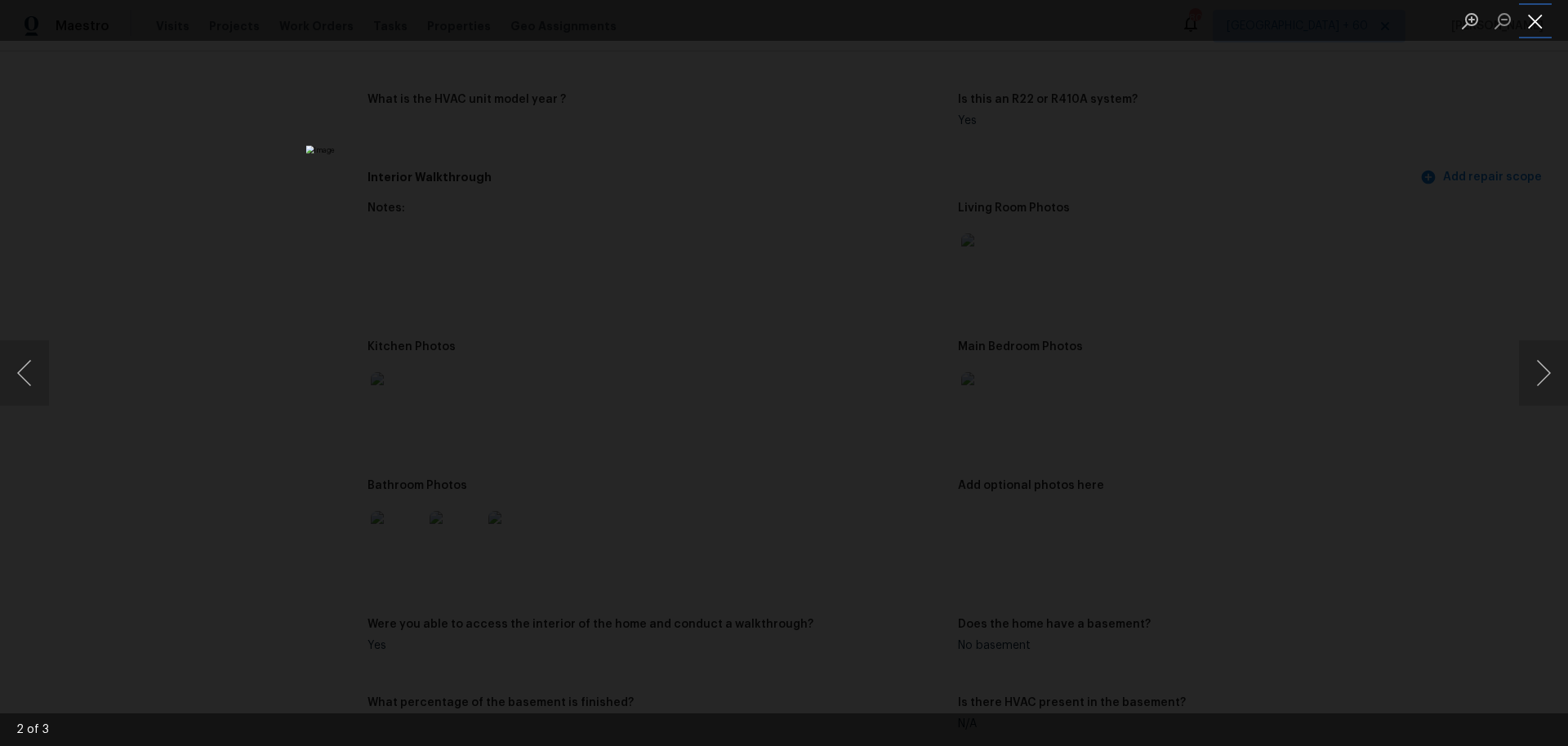
click at [1540, 25] on button "Close lightbox" at bounding box center [1535, 21] width 33 height 29
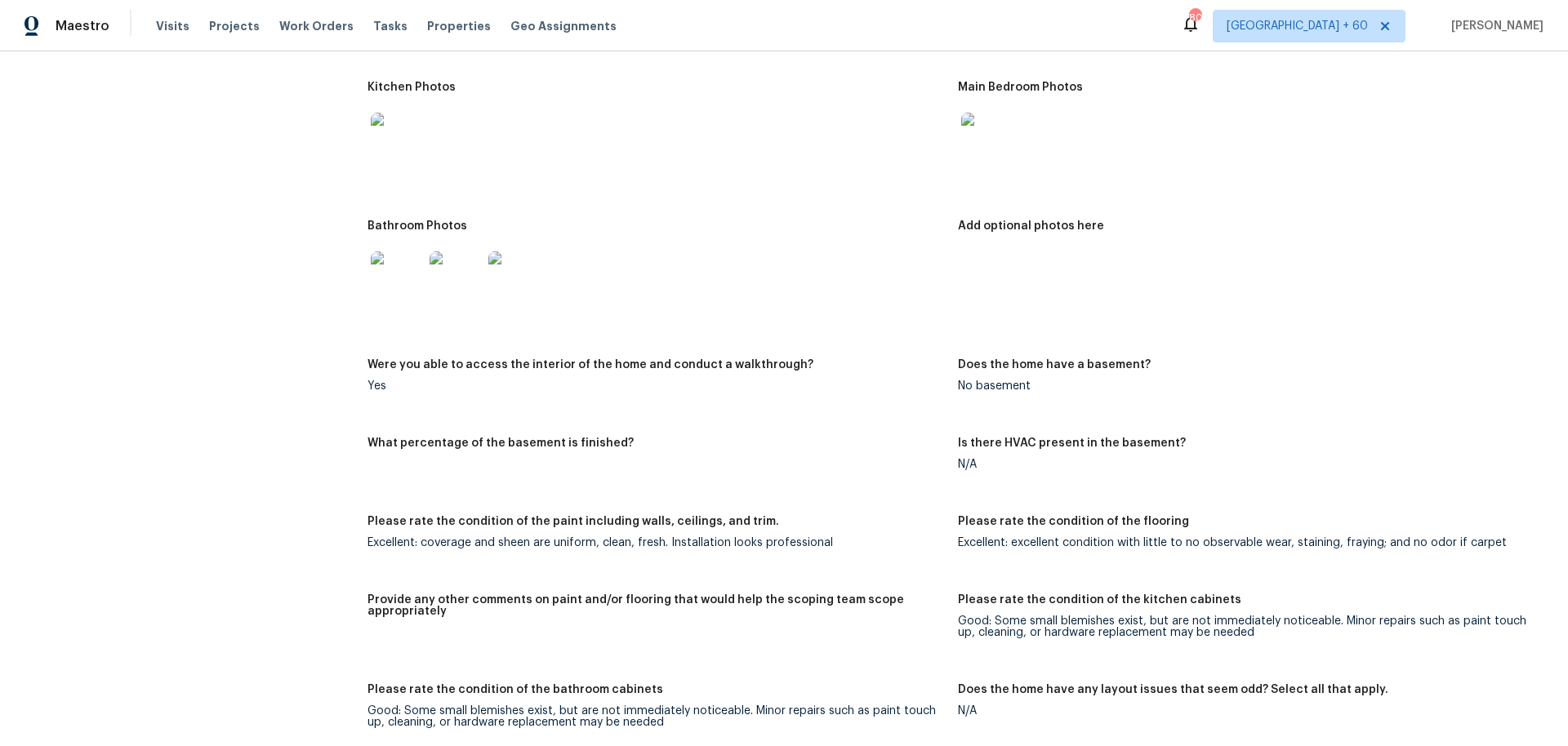
scroll to position [1783, 0]
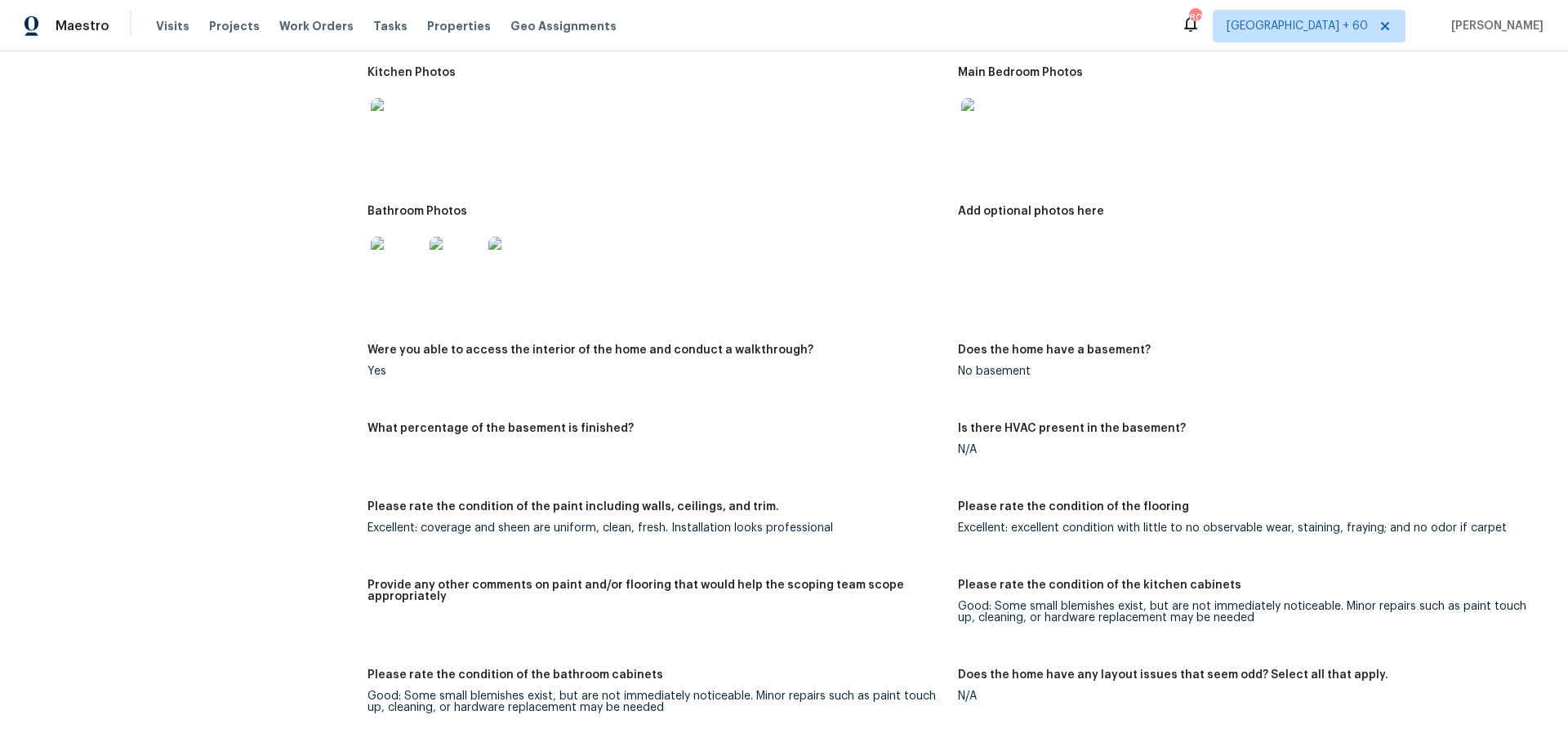
click at [497, 250] on img at bounding box center [515, 263] width 52 height 52
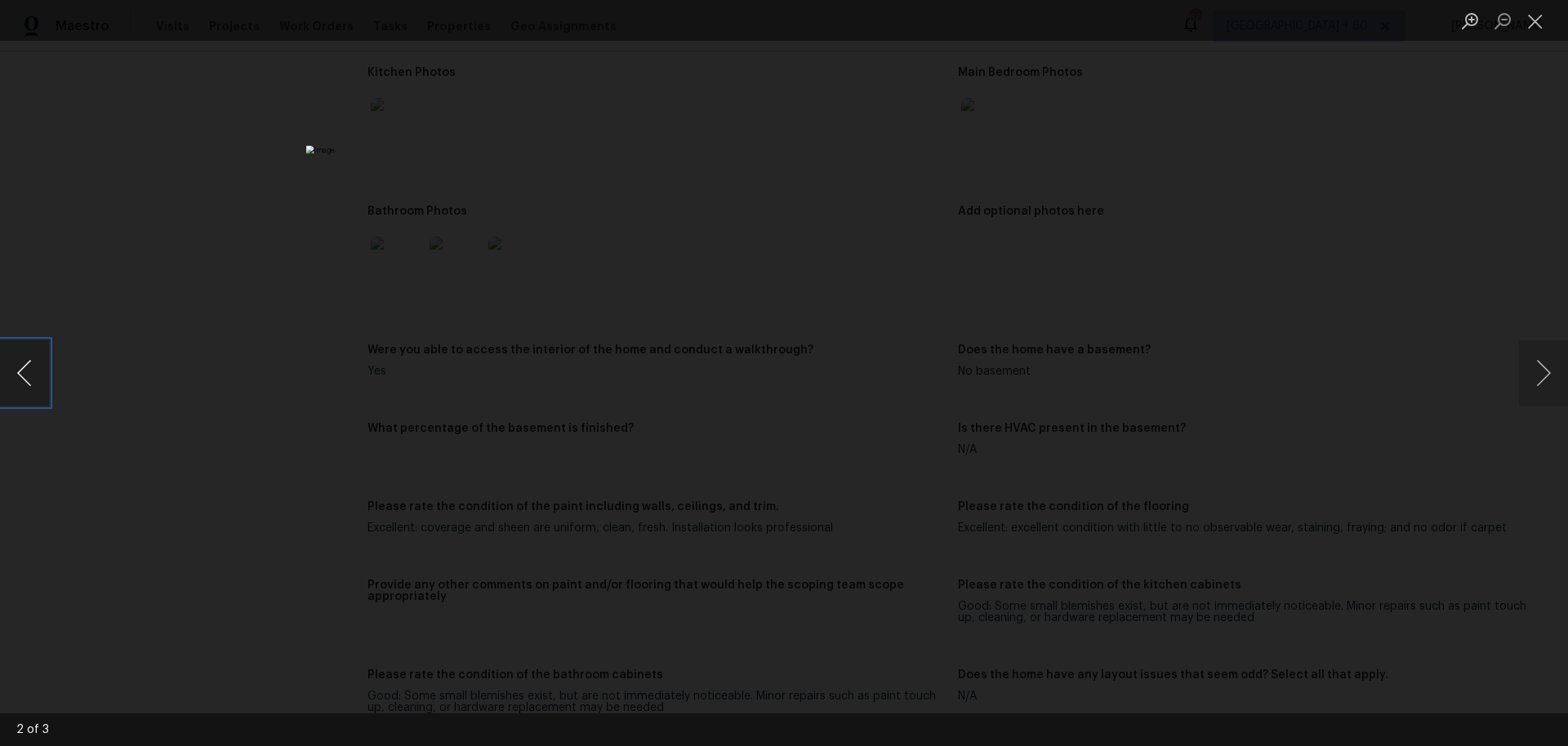
click at [28, 375] on button "Previous image" at bounding box center [24, 373] width 49 height 65
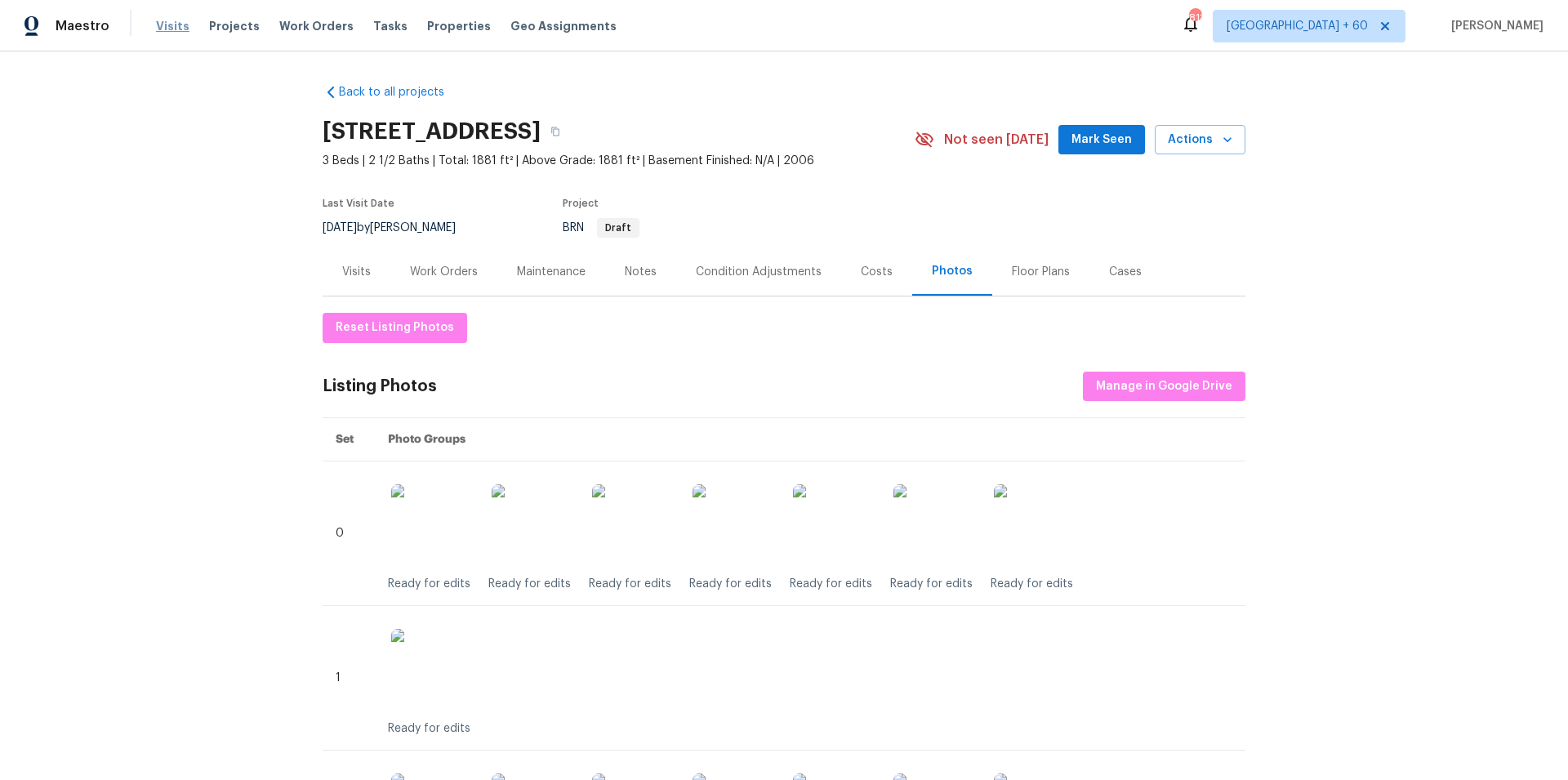
click at [169, 24] on span "Visits" at bounding box center [172, 26] width 34 height 16
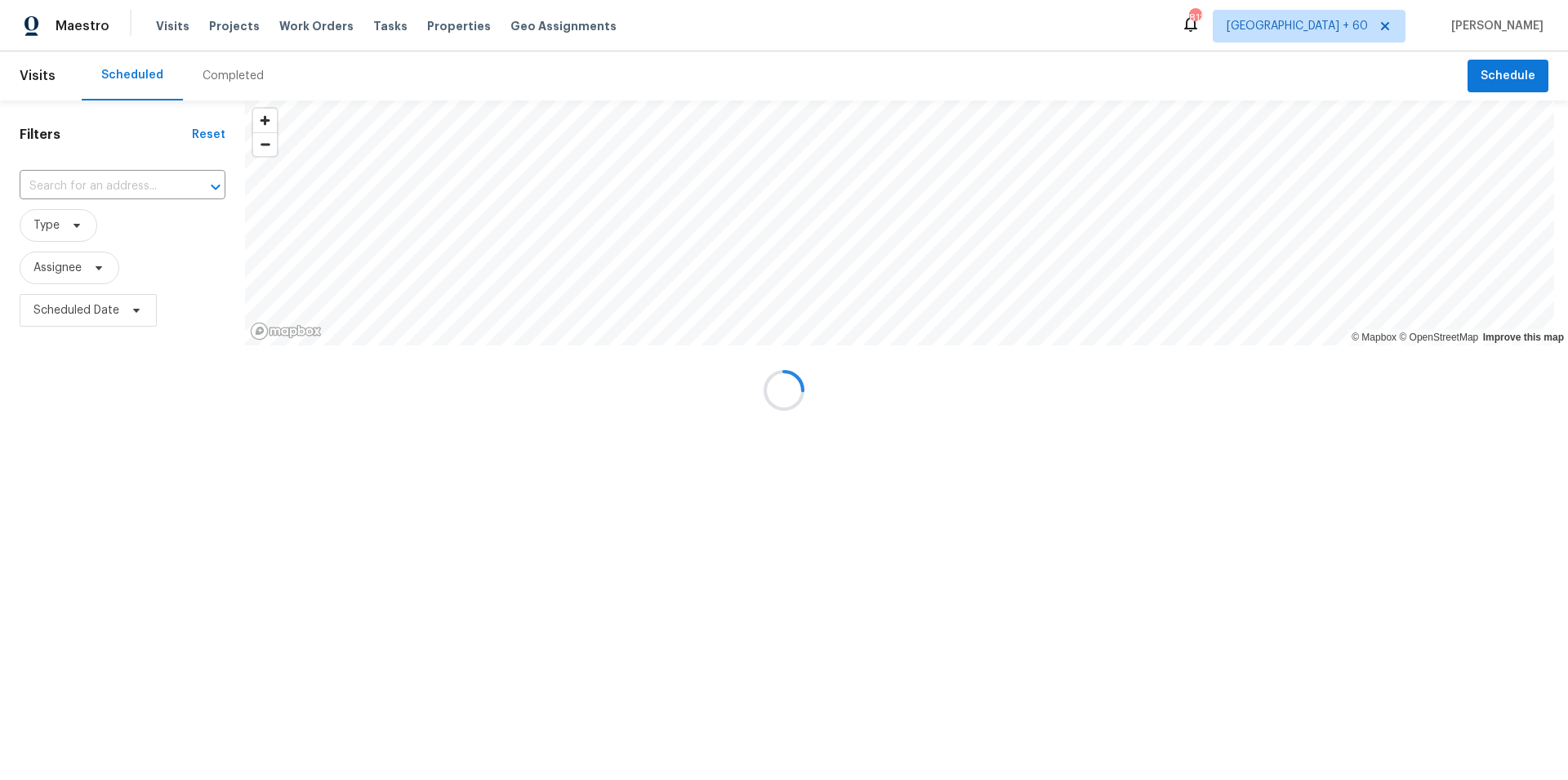
click at [227, 74] on div at bounding box center [784, 390] width 1568 height 780
click at [243, 75] on div "Completed" at bounding box center [233, 76] width 61 height 16
click at [99, 190] on div at bounding box center [784, 390] width 1568 height 780
click at [81, 188] on div at bounding box center [784, 390] width 1568 height 780
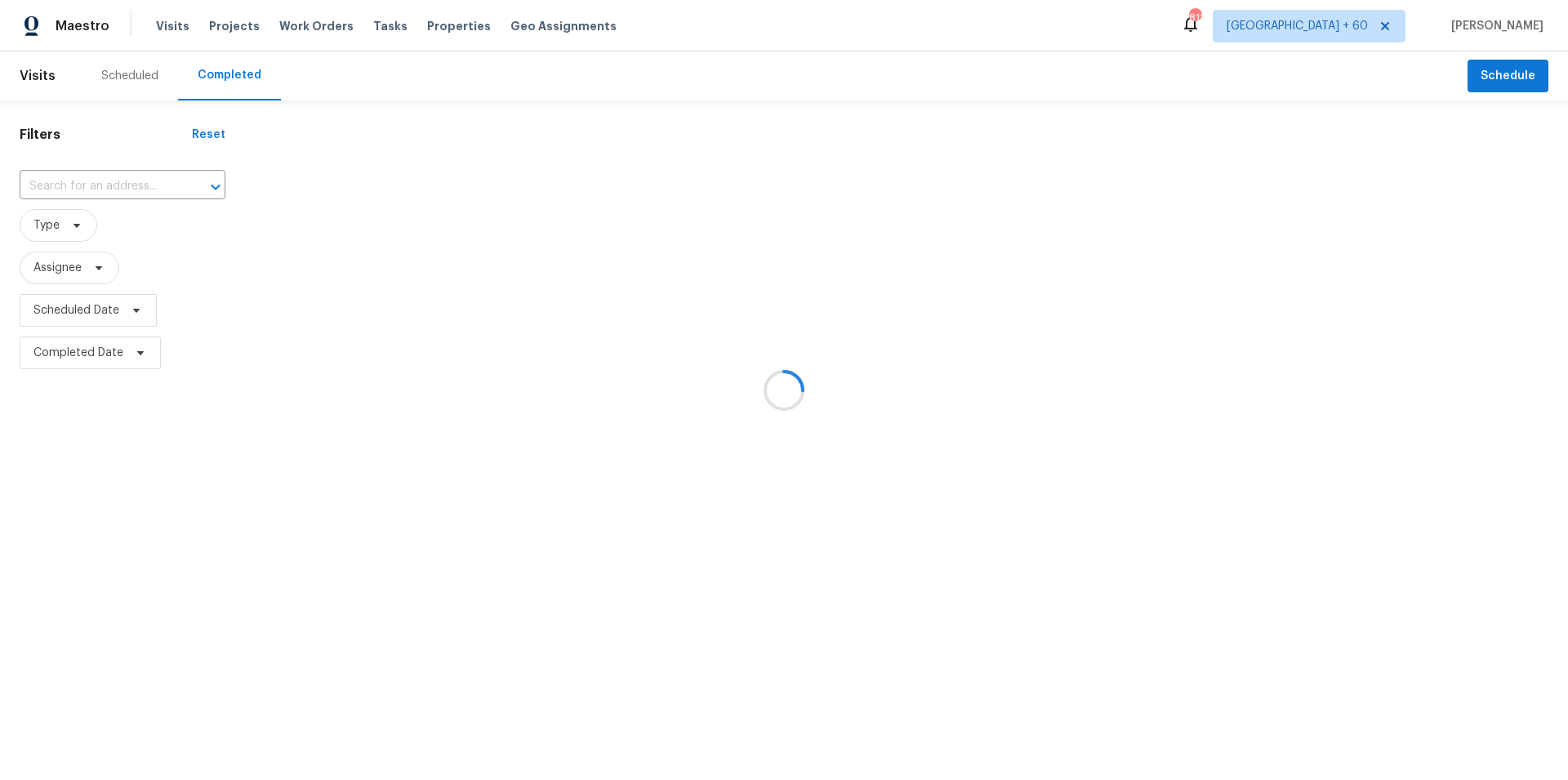
click at [68, 183] on div at bounding box center [784, 390] width 1568 height 780
click at [76, 186] on div at bounding box center [784, 390] width 1568 height 780
click at [76, 185] on div at bounding box center [784, 390] width 1568 height 780
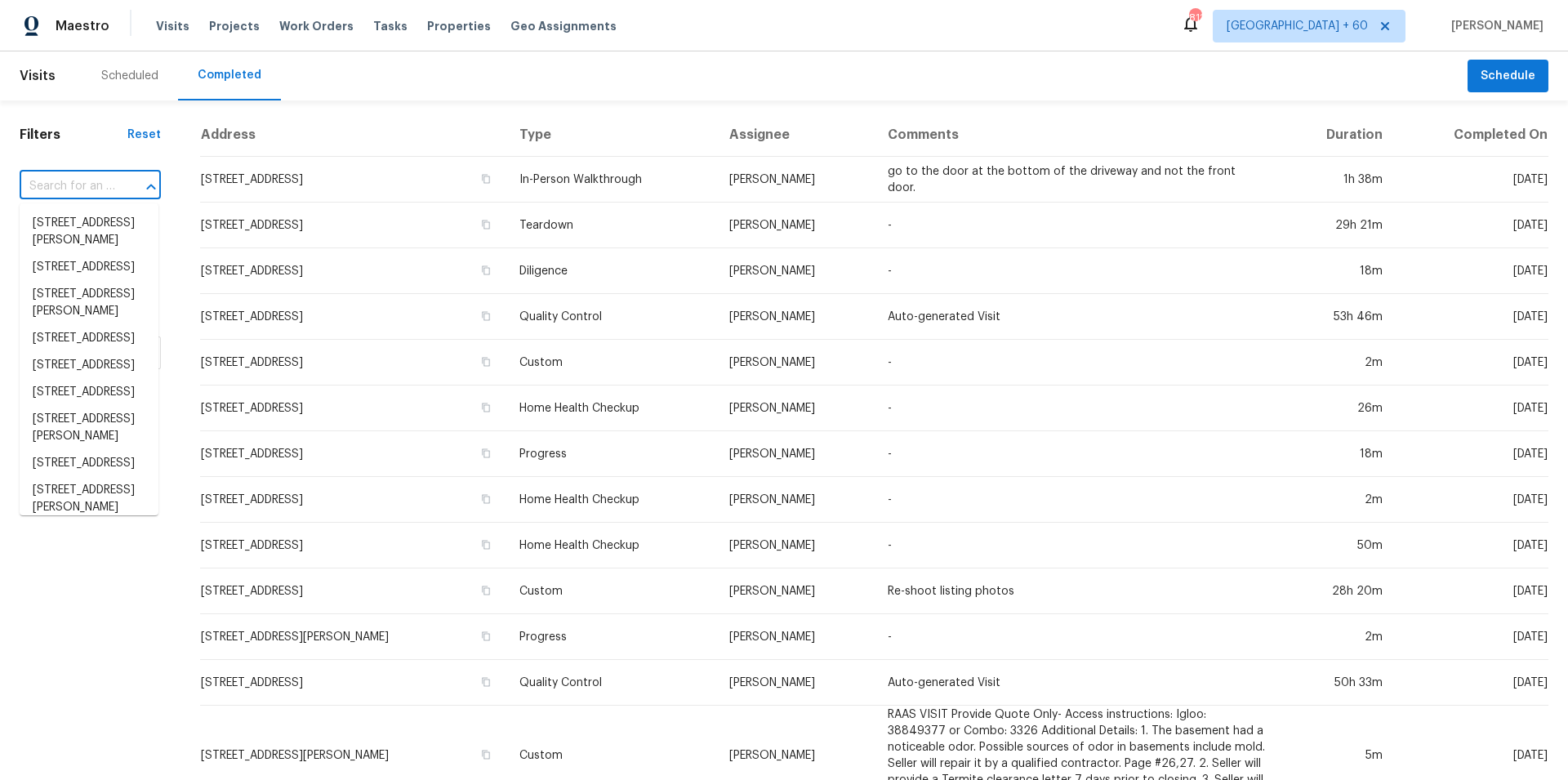
click at [76, 185] on input "text" at bounding box center [66, 186] width 95 height 25
paste input "[STREET_ADDRESS]"
type input "[STREET_ADDRESS]"
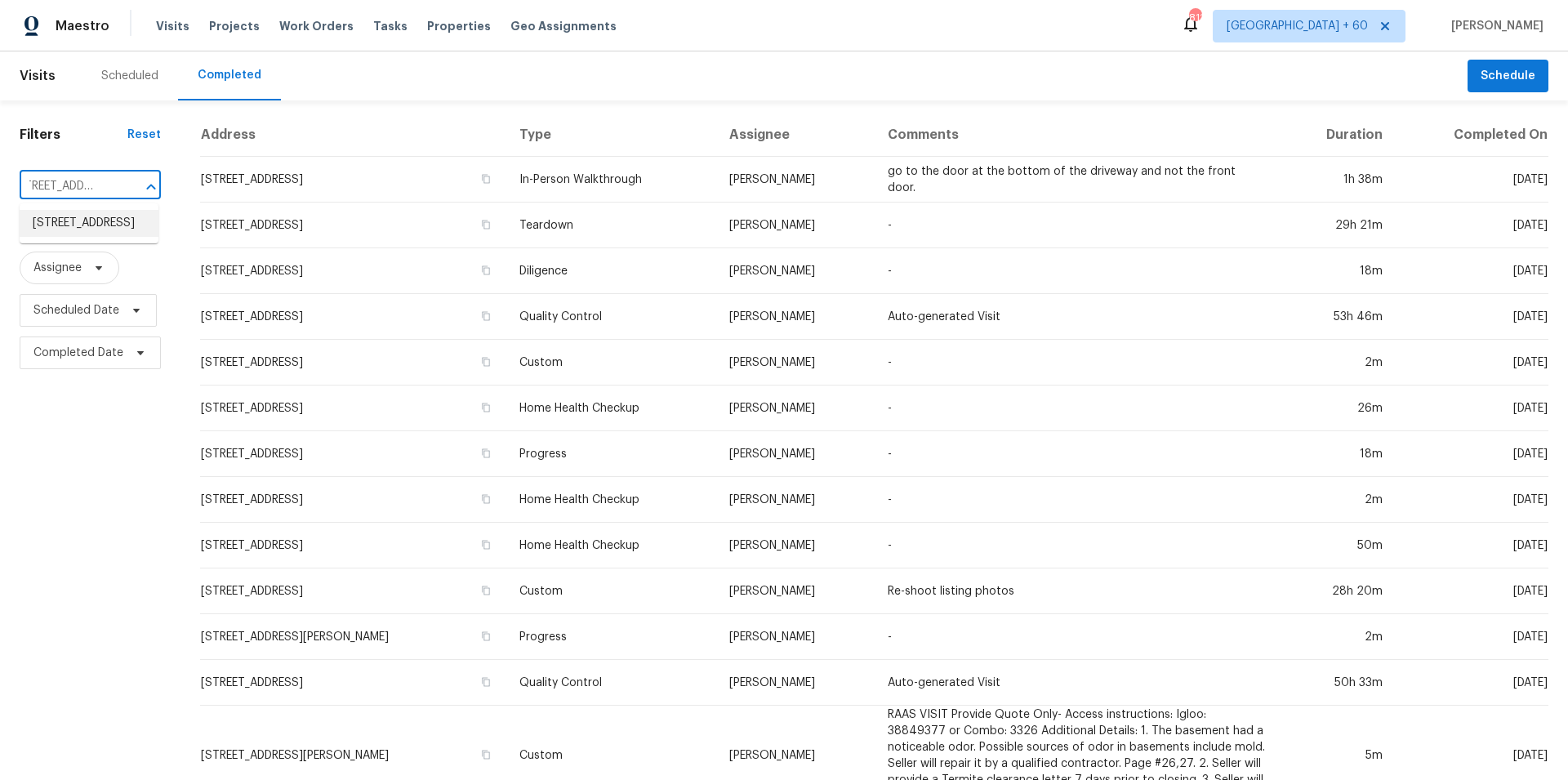
click at [102, 219] on li "[STREET_ADDRESS]" at bounding box center [88, 224] width 139 height 27
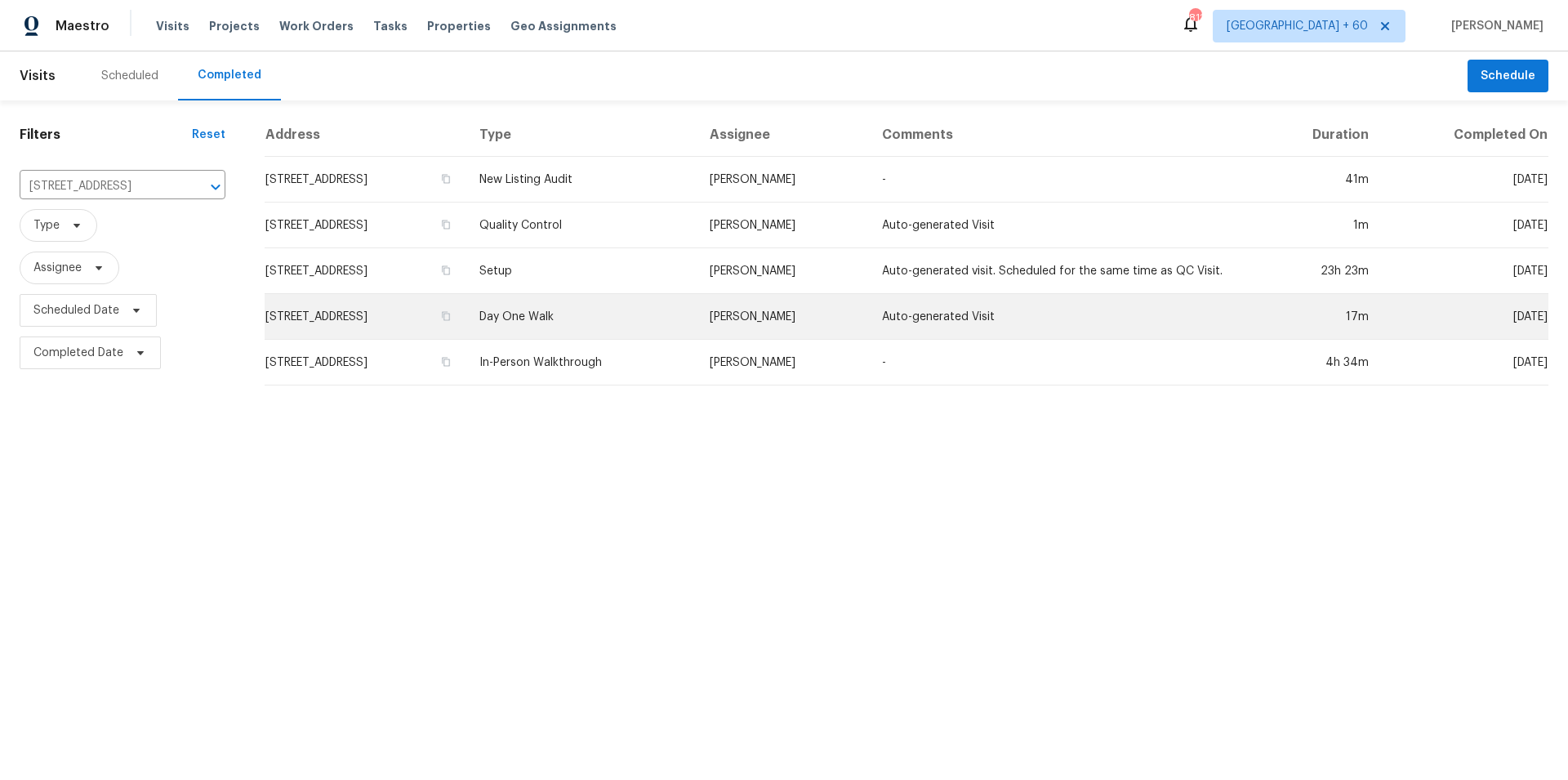
click at [597, 321] on td "Day One Walk" at bounding box center [581, 317] width 229 height 46
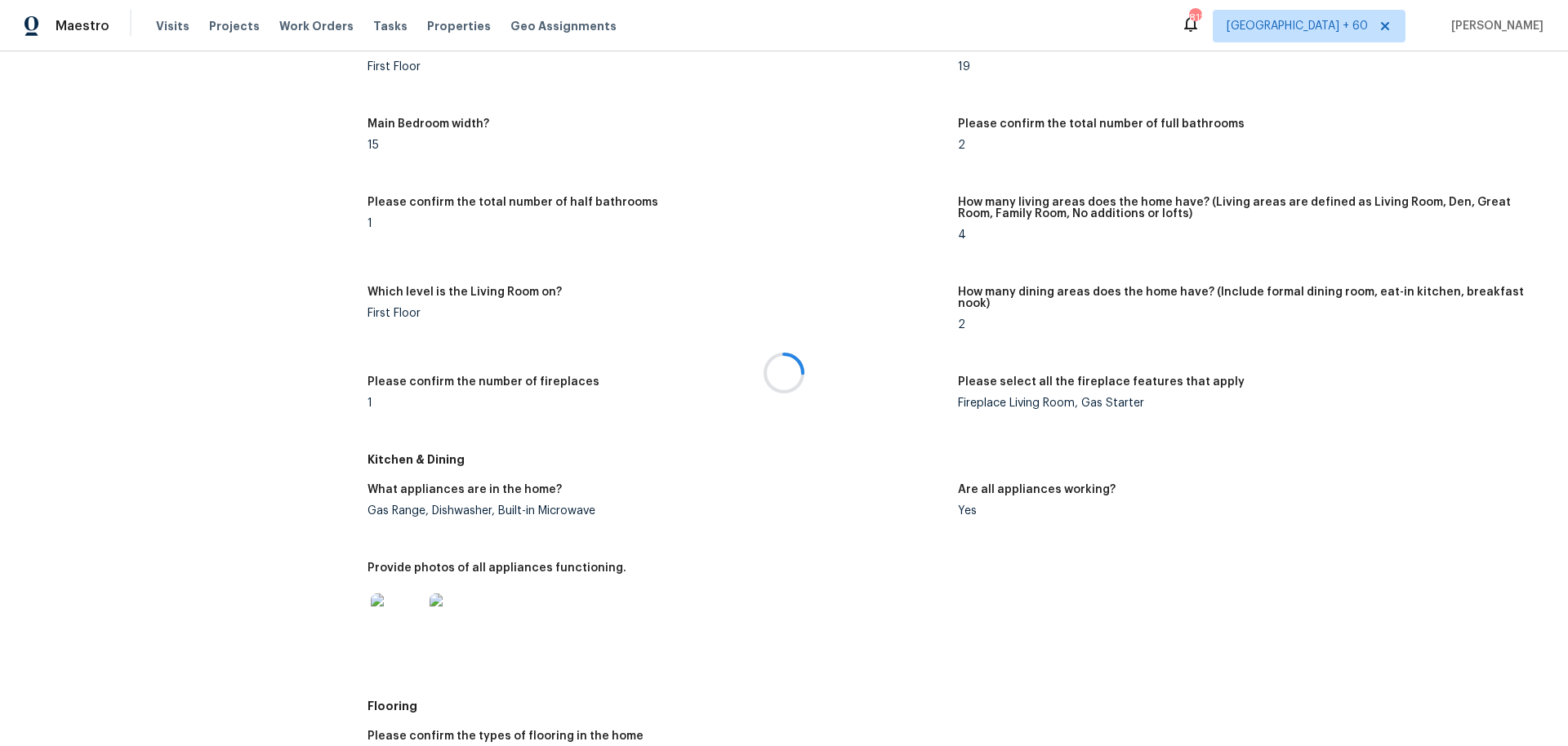
scroll to position [1760, 0]
